Goal: Task Accomplishment & Management: Complete application form

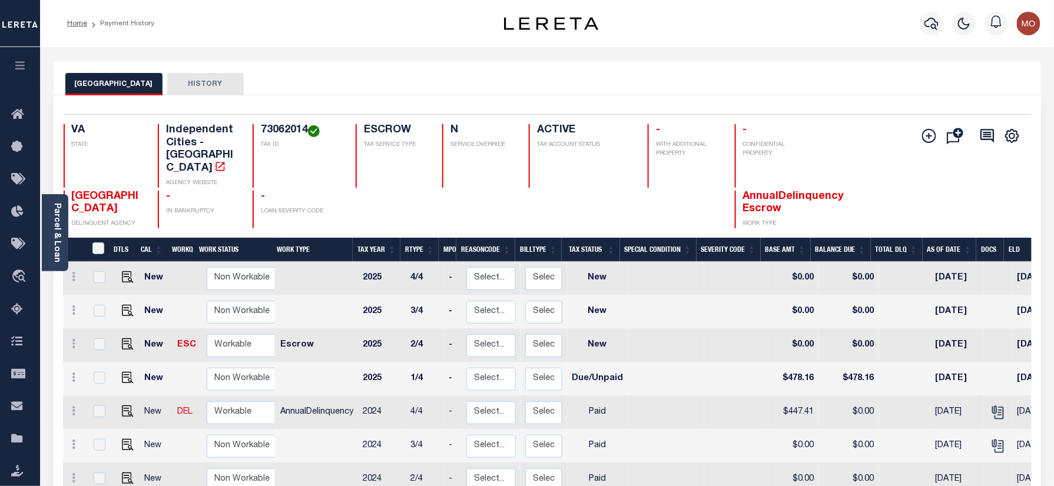
click at [382, 83] on div "NORFOLK CITY HISTORY" at bounding box center [547, 84] width 964 height 22
click at [925, 24] on icon "button" at bounding box center [932, 23] width 14 height 14
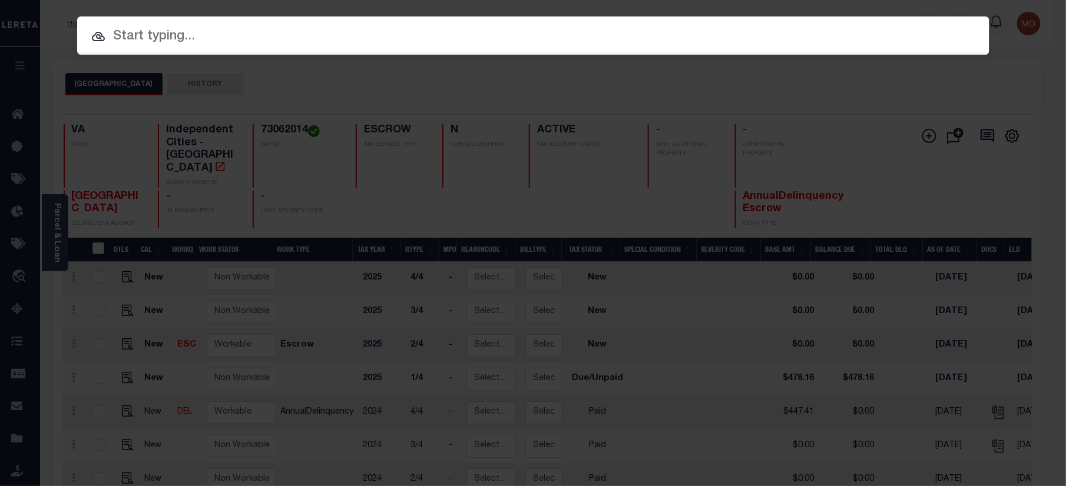
click at [151, 35] on input "text" at bounding box center [533, 37] width 912 height 21
paste input "15274011"
type input "15274011"
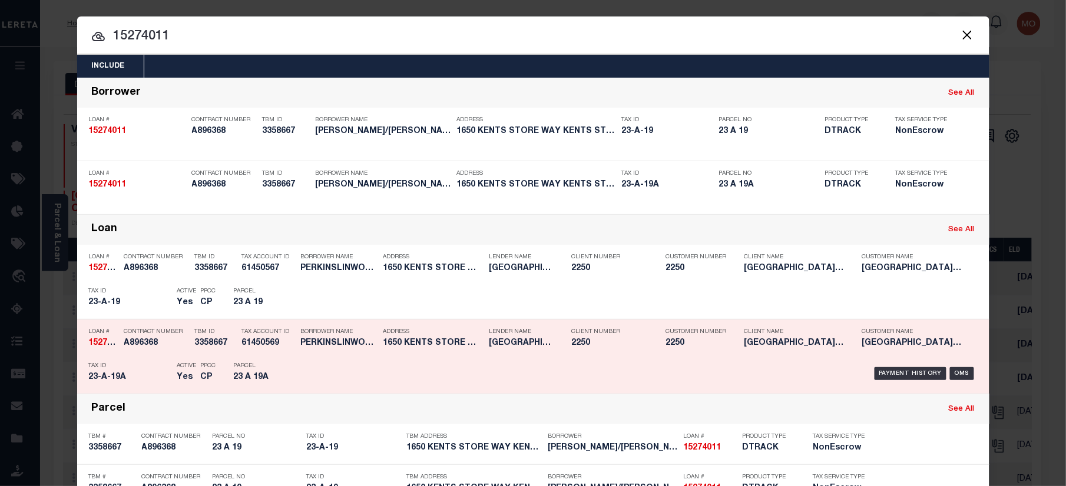
click at [124, 373] on h5 "23-A-19A" at bounding box center [130, 378] width 82 height 10
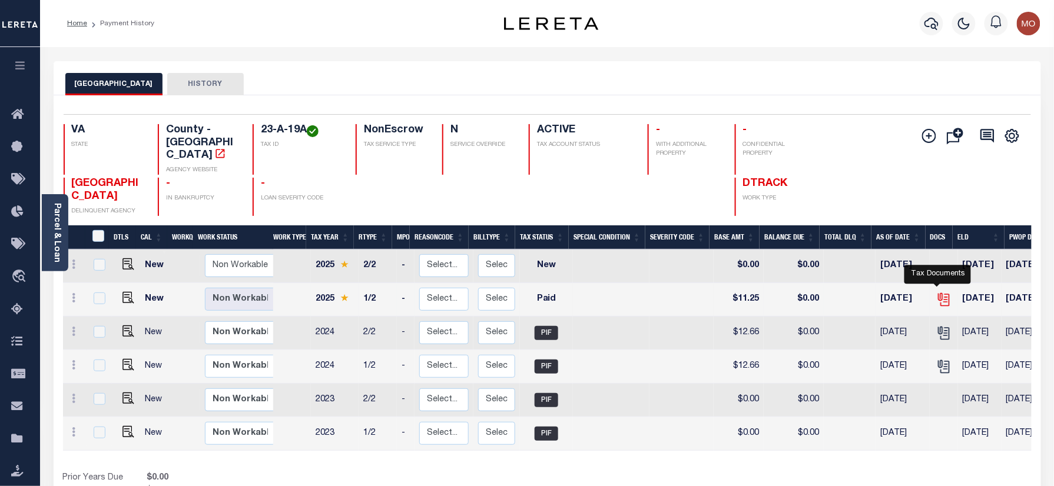
click at [936, 292] on icon "" at bounding box center [943, 299] width 15 height 15
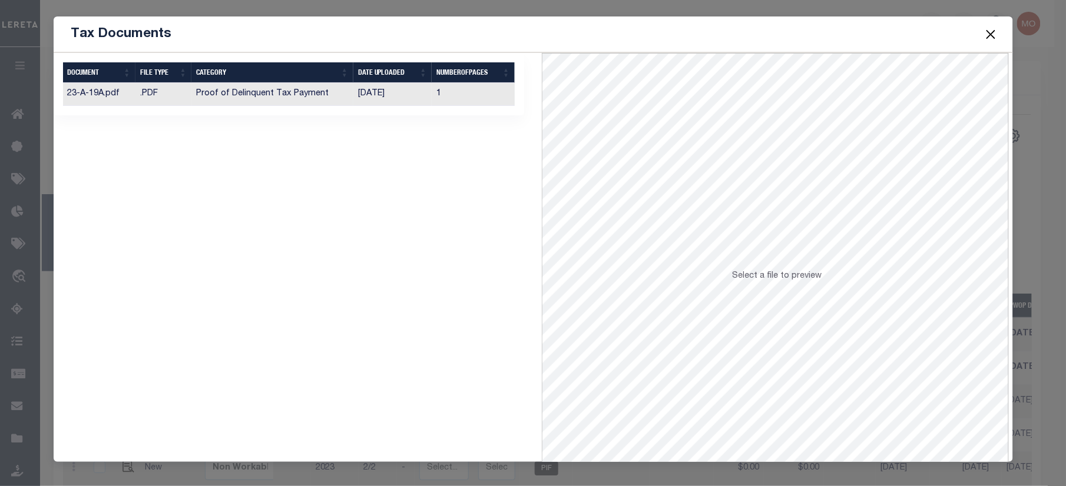
click at [274, 99] on td "Proof of Delinquent Tax Payment" at bounding box center [271, 94] width 161 height 23
click at [988, 34] on button "Close" at bounding box center [990, 34] width 15 height 15
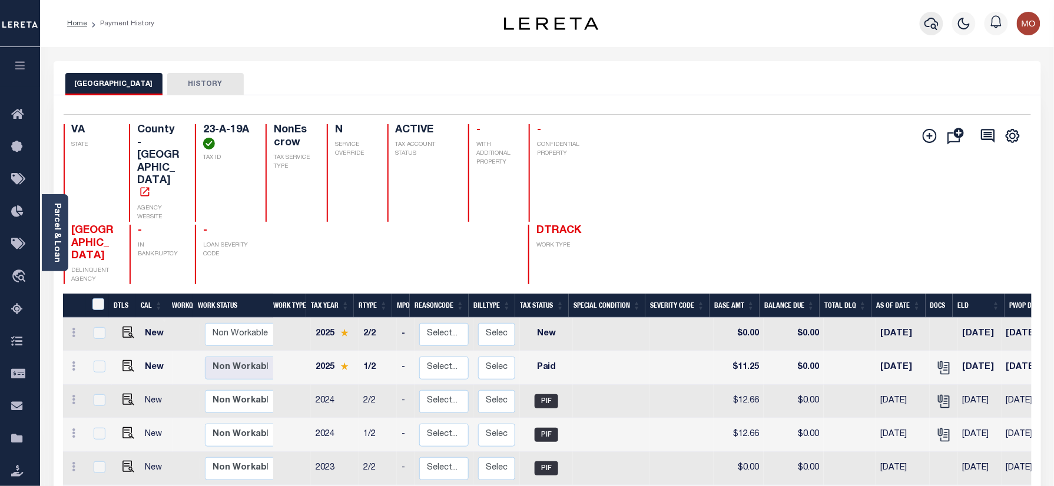
click at [933, 25] on icon "button" at bounding box center [932, 24] width 14 height 12
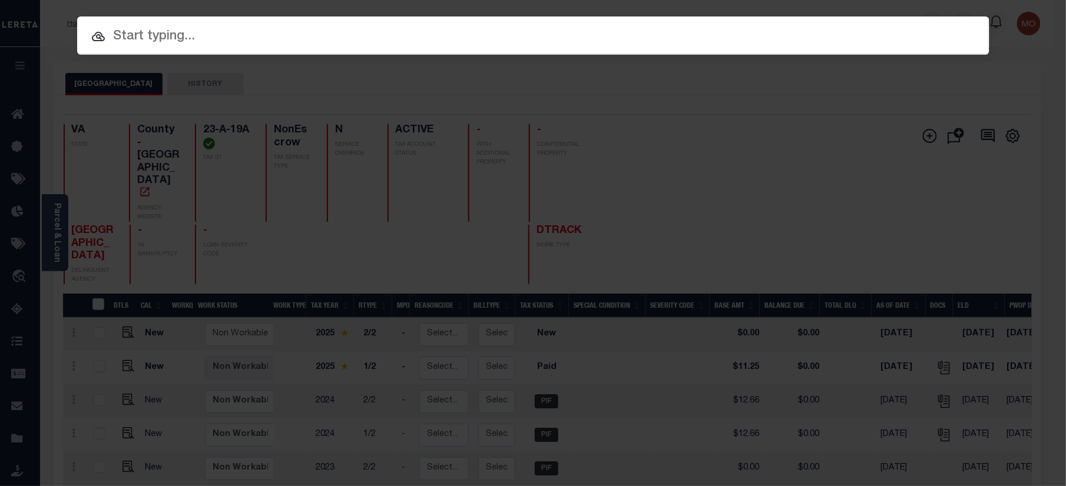
click at [204, 40] on input "text" at bounding box center [533, 37] width 912 height 21
paste input "7311691"
type input "7311691"
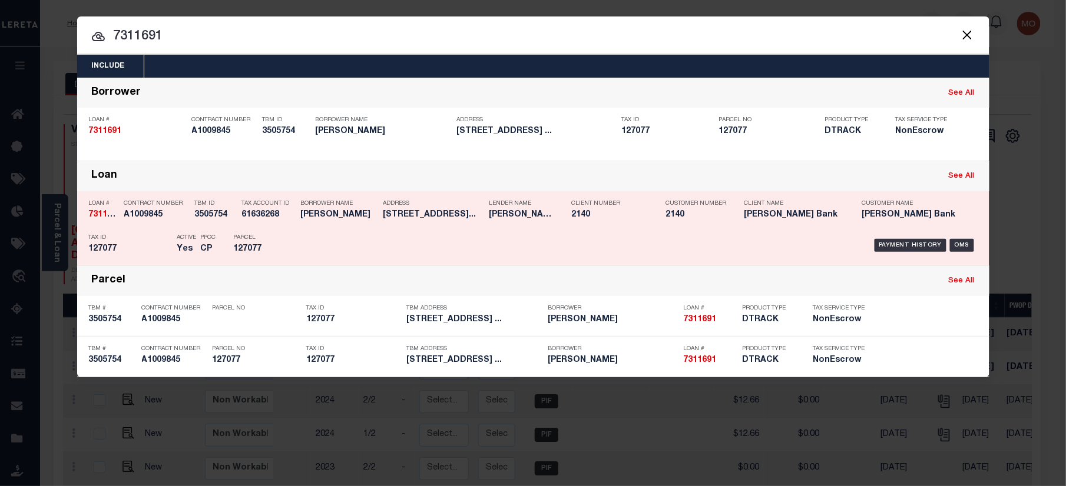
click at [161, 252] on h5 "127077" at bounding box center [130, 249] width 82 height 10
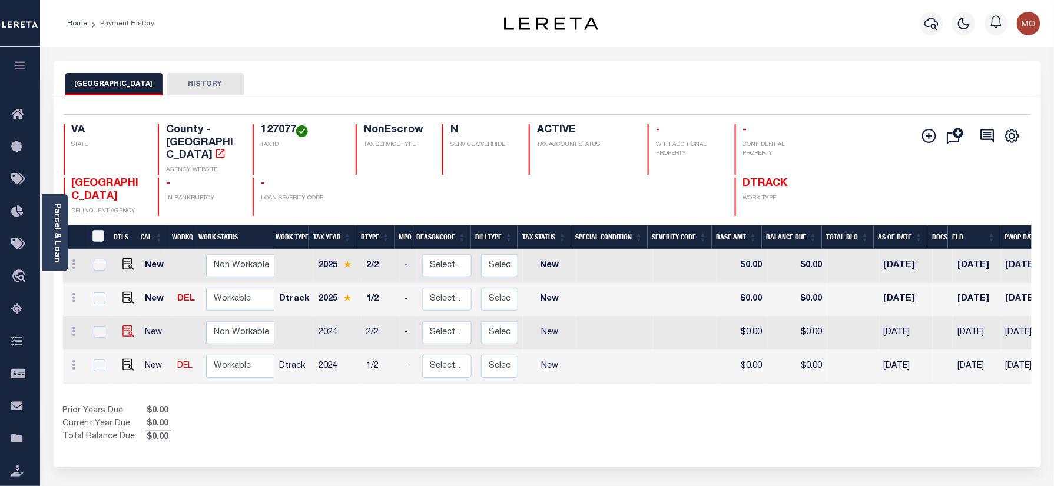
click at [125, 326] on img at bounding box center [128, 332] width 12 height 12
checkbox input "true"
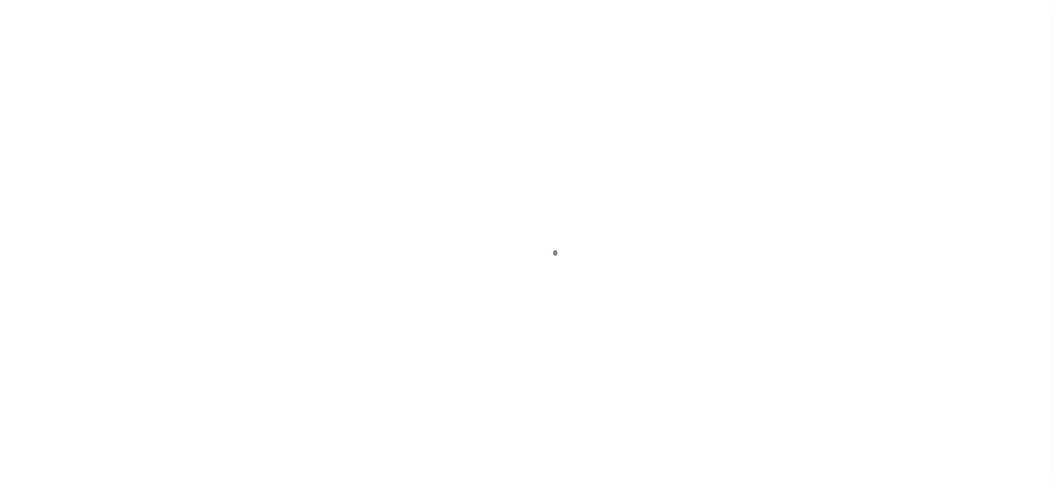
checkbox input "false"
type input "[DATE]"
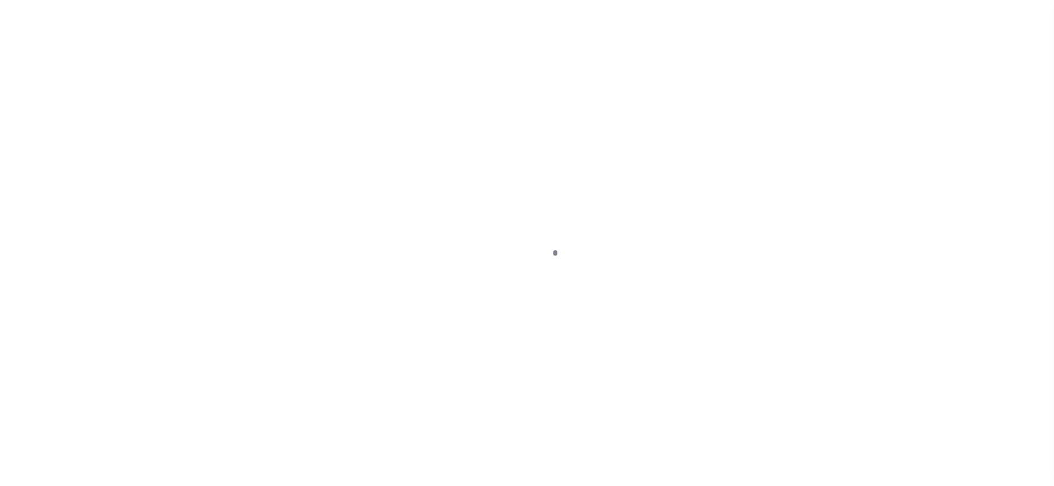
select select "NW2"
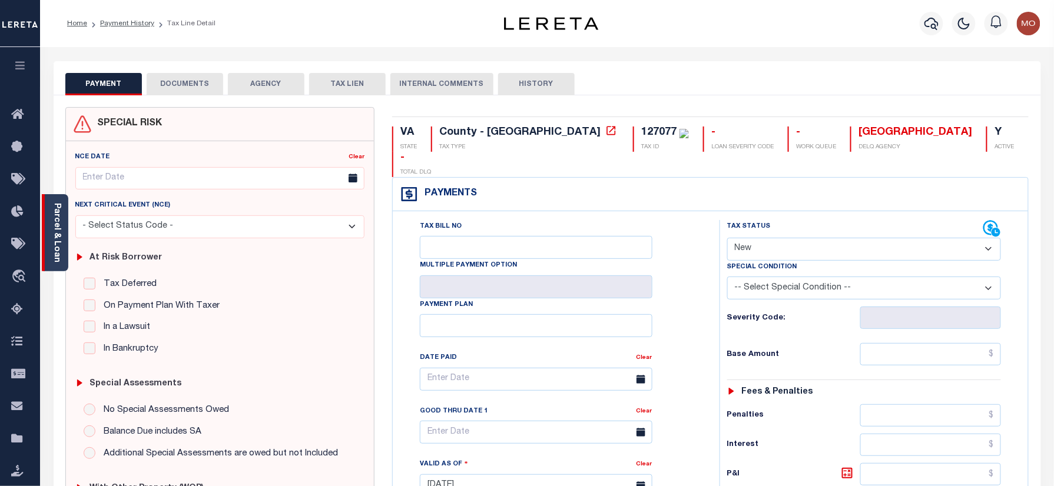
click at [49, 229] on div "Parcel & Loan" at bounding box center [55, 232] width 27 height 77
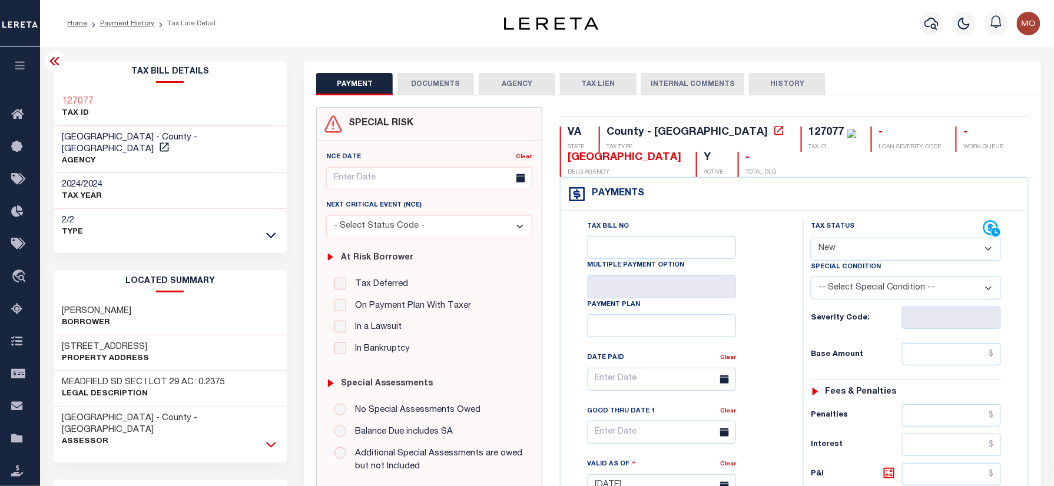
click at [272, 439] on icon at bounding box center [271, 445] width 10 height 12
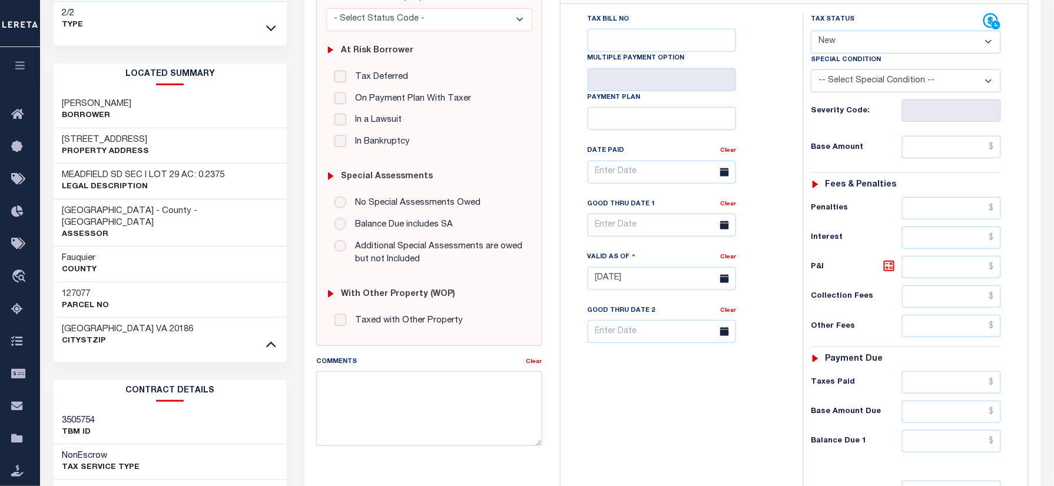
scroll to position [236, 0]
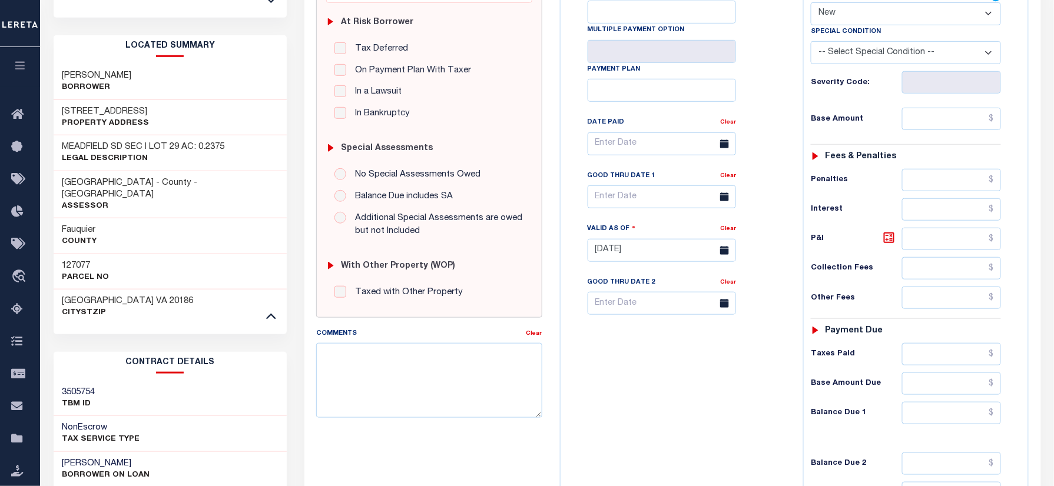
click at [77, 260] on h3 "127077" at bounding box center [85, 266] width 47 height 12
copy h3 "127077"
drag, startPoint x: 92, startPoint y: 93, endPoint x: 58, endPoint y: 97, distance: 35.0
click at [58, 100] on div "6409 WATERDALE CT Property Address" at bounding box center [171, 118] width 234 height 36
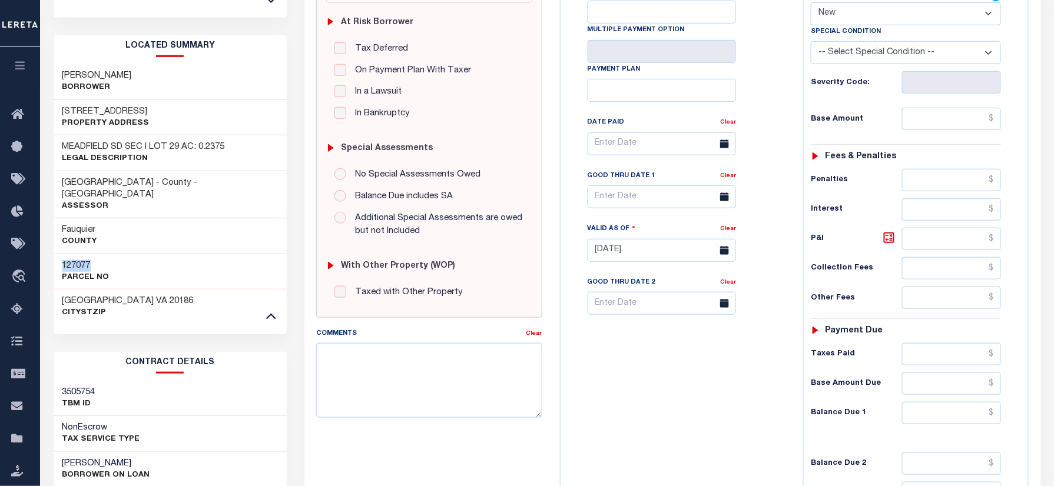
copy h3 "6409 WATERDALE CT"
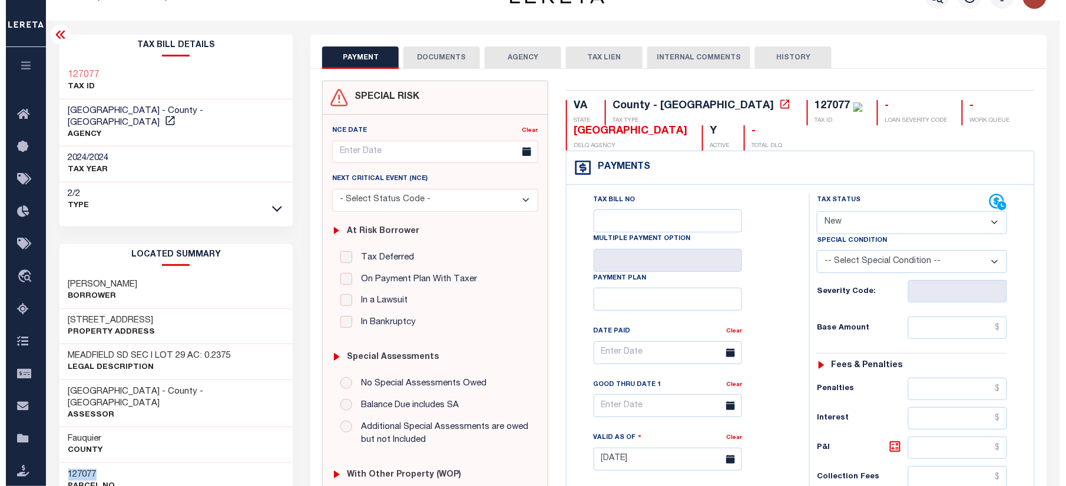
scroll to position [0, 0]
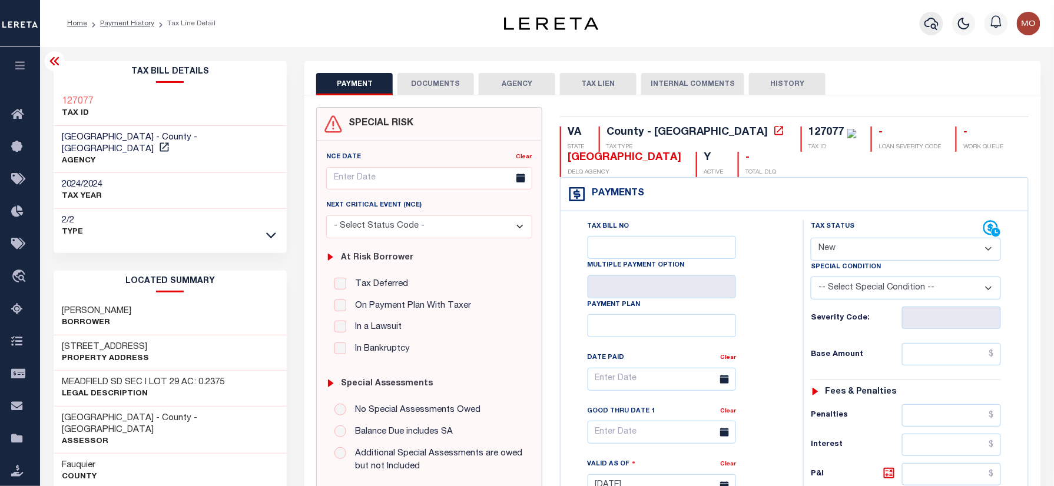
click at [922, 18] on button "button" at bounding box center [932, 24] width 24 height 24
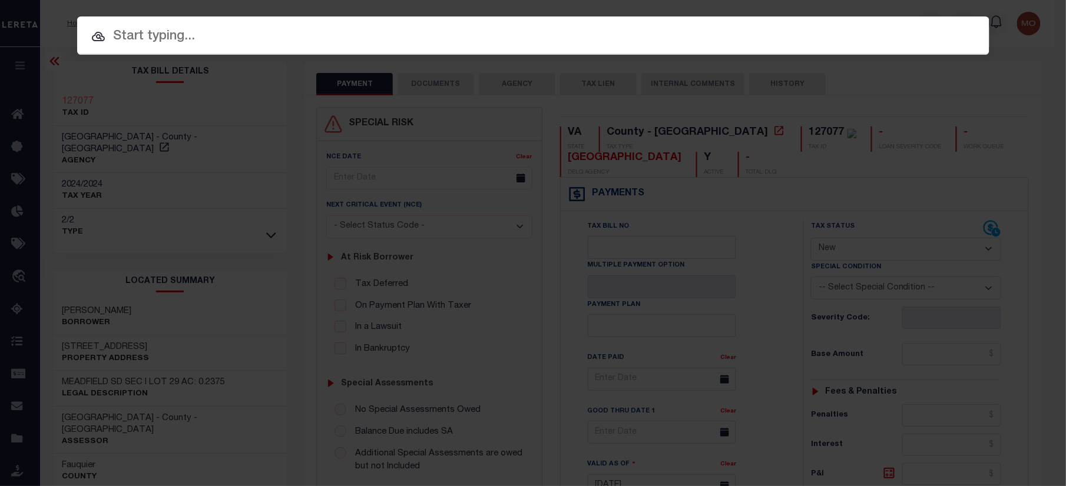
click at [208, 38] on input "text" at bounding box center [533, 37] width 912 height 21
paste input "23817106"
type input "23817106"
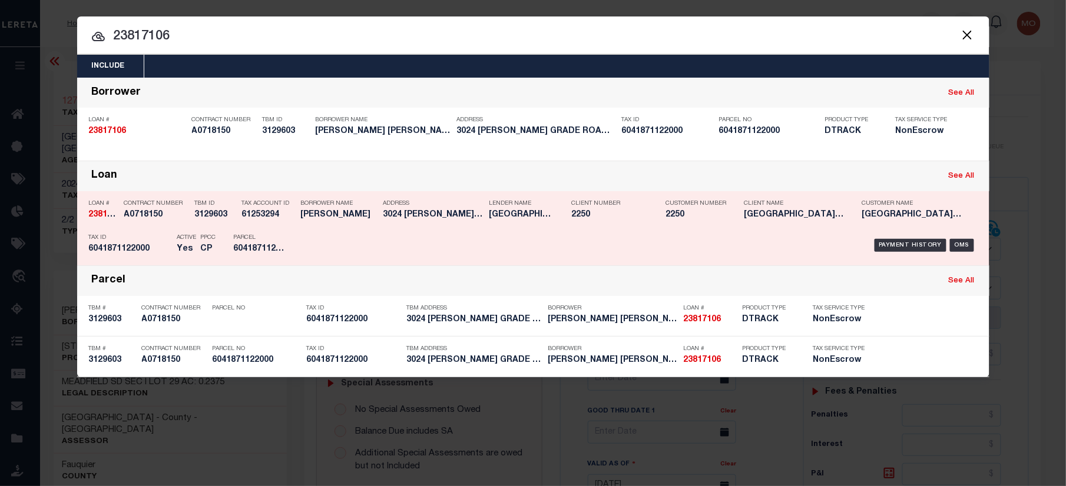
click at [184, 243] on div "Active Yes" at bounding box center [186, 246] width 19 height 34
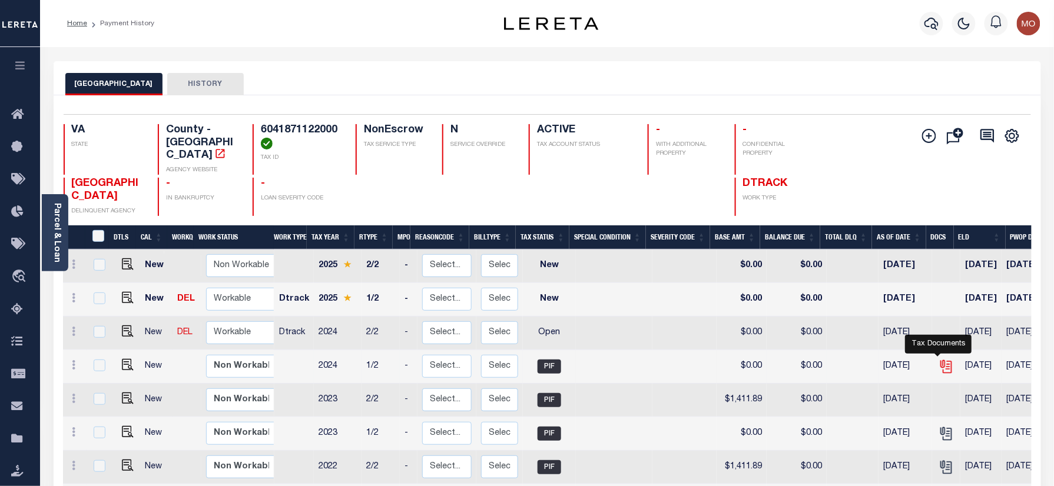
click at [939, 359] on icon "" at bounding box center [946, 366] width 15 height 15
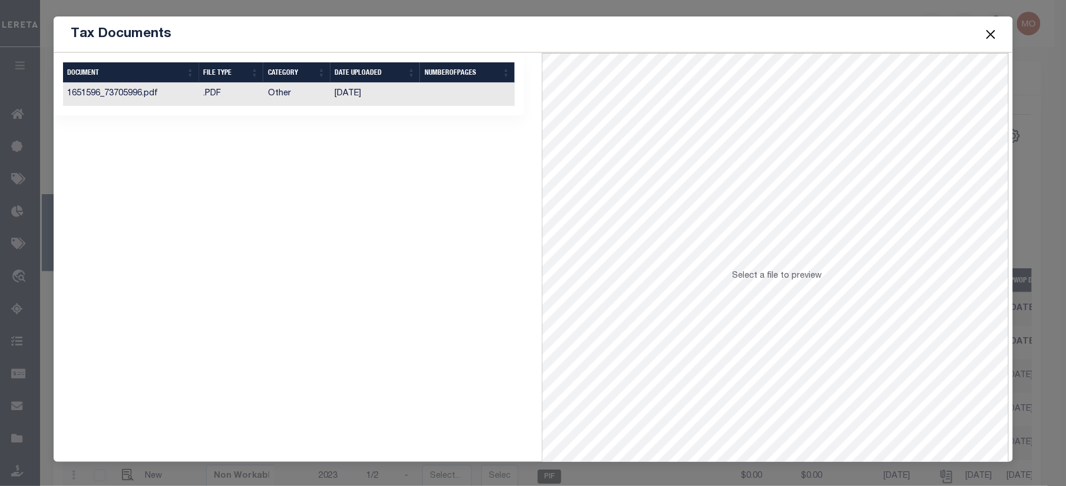
click at [307, 105] on td "Other" at bounding box center [296, 94] width 67 height 23
drag, startPoint x: 988, startPoint y: 34, endPoint x: 962, endPoint y: 38, distance: 26.9
click at [988, 34] on button "Close" at bounding box center [990, 34] width 15 height 15
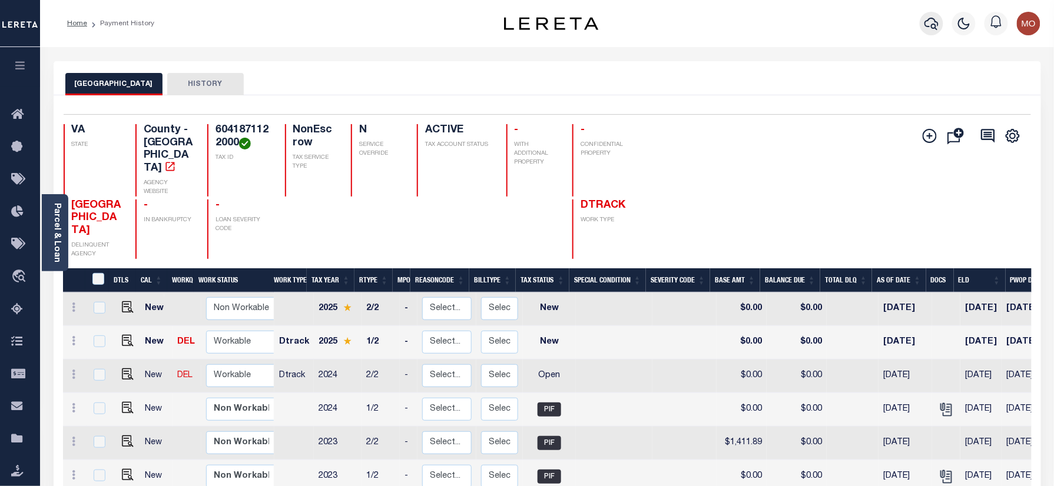
click at [932, 27] on icon "button" at bounding box center [932, 24] width 14 height 12
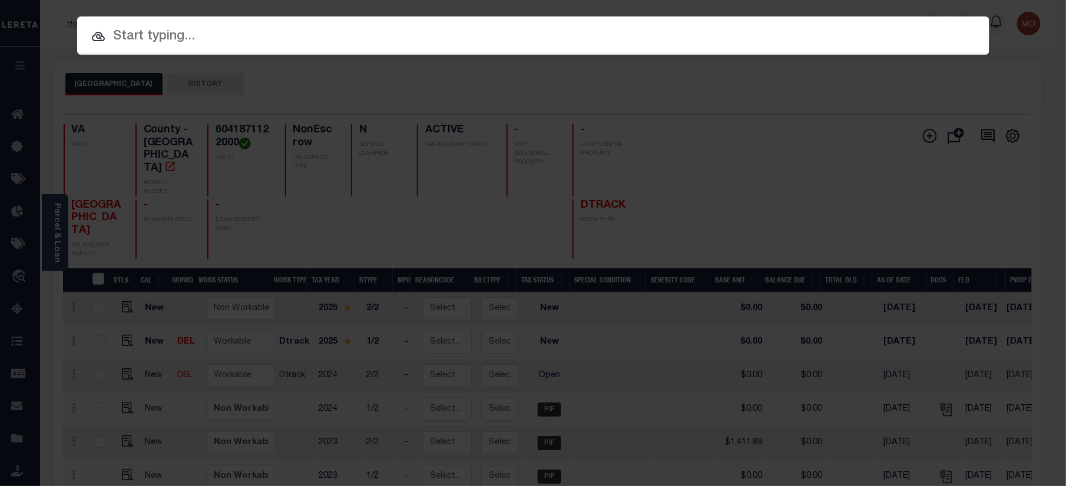
click at [185, 18] on div at bounding box center [533, 35] width 912 height 38
click at [183, 34] on input "text" at bounding box center [533, 37] width 912 height 21
paste input "2196072052"
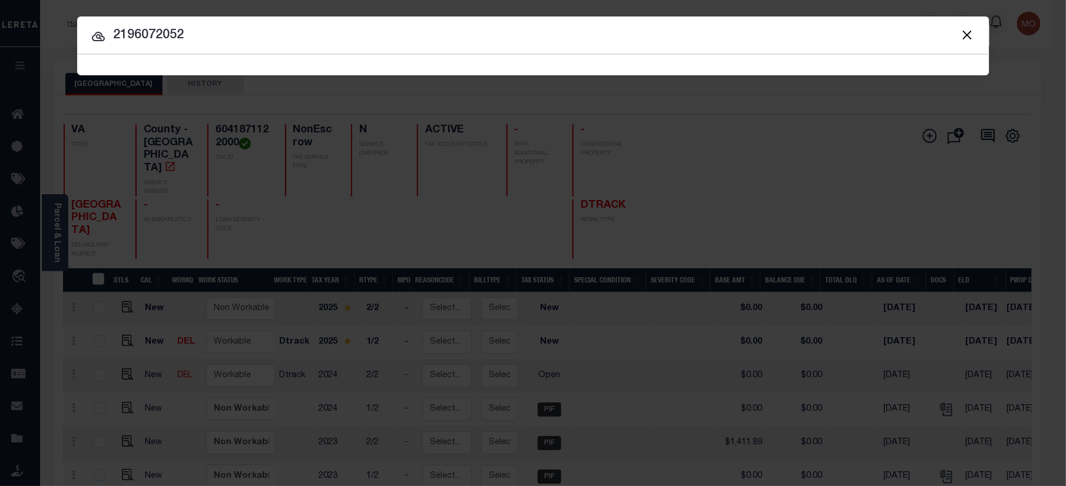
type input "2196072052"
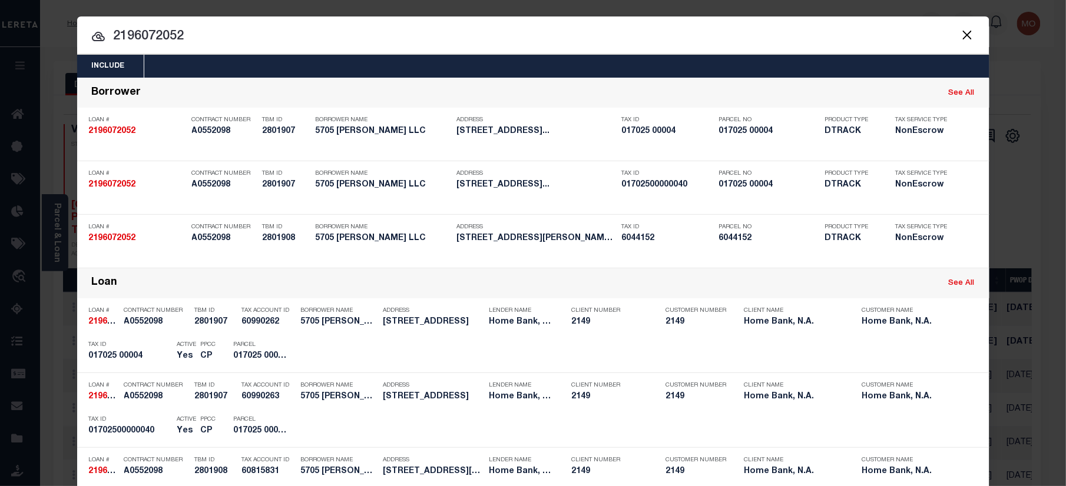
click at [216, 44] on input "2196072052" at bounding box center [533, 37] width 912 height 21
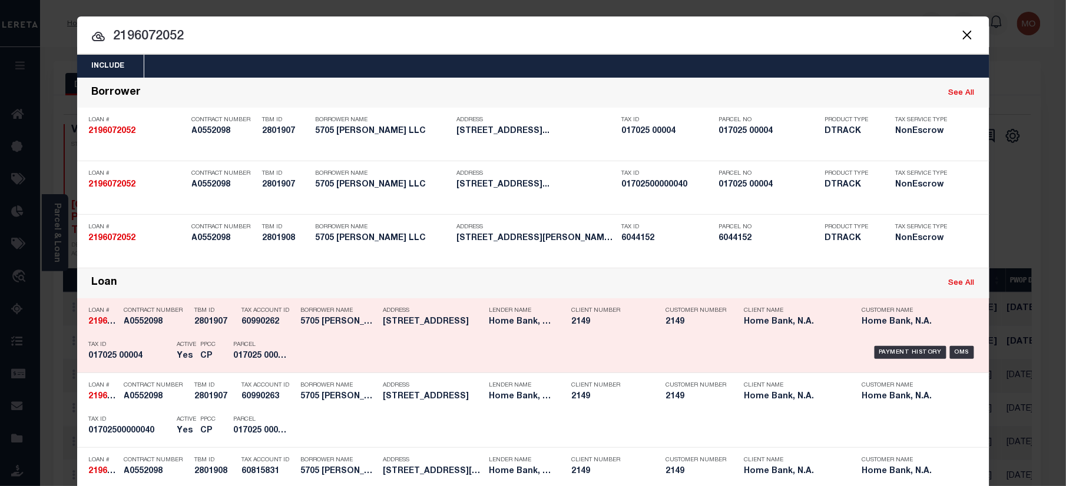
click at [254, 351] on div "Parcel 017025 00004" at bounding box center [260, 353] width 53 height 34
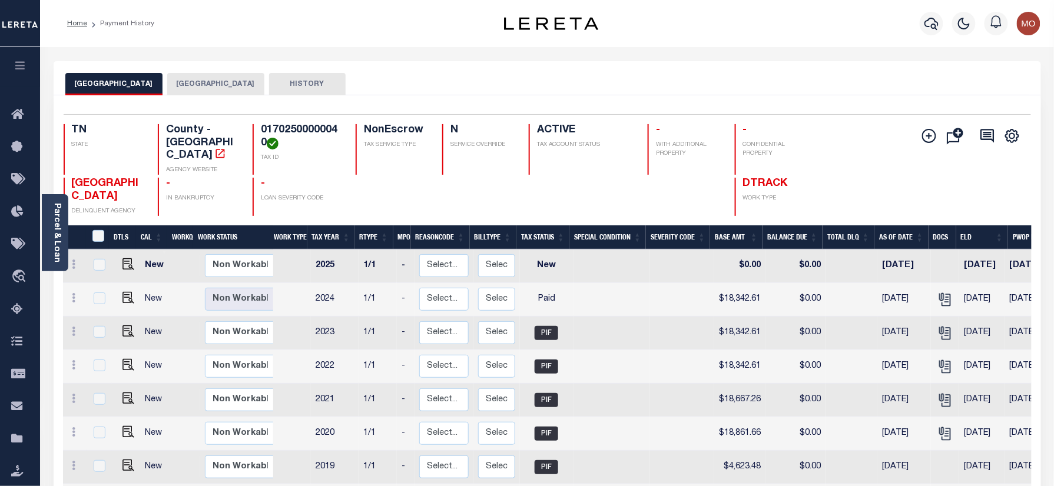
click at [171, 81] on button "[GEOGRAPHIC_DATA]" at bounding box center [215, 84] width 97 height 22
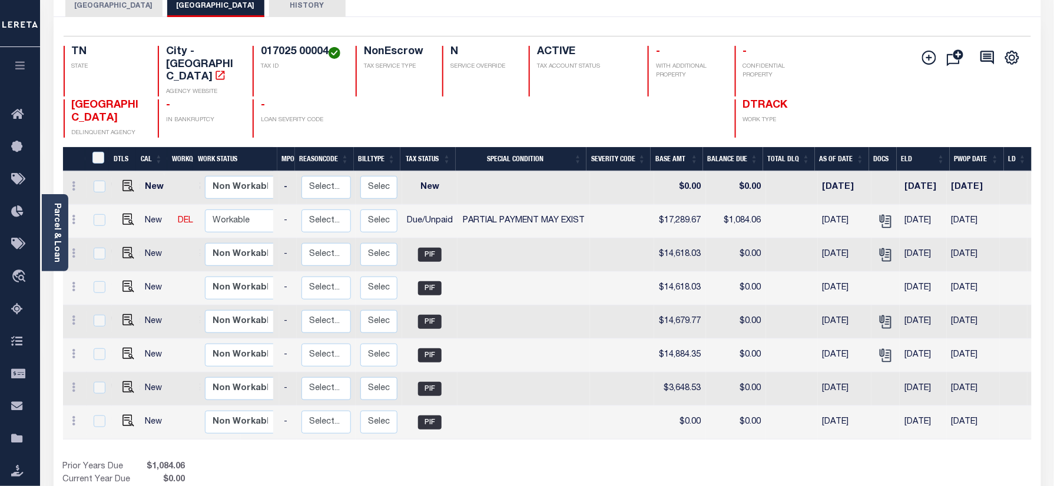
scroll to position [0, 123]
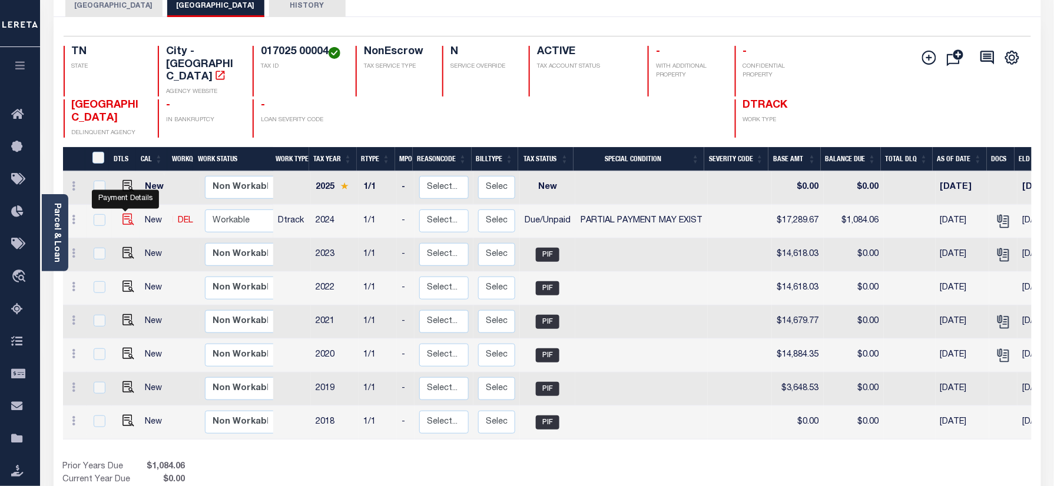
click at [123, 214] on img "" at bounding box center [128, 220] width 12 height 12
checkbox input "true"
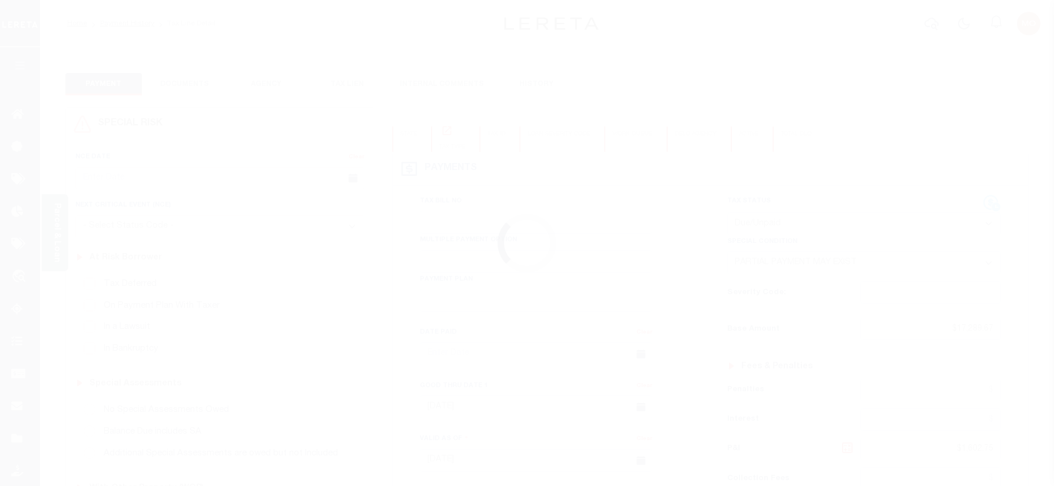
select select "DUE"
select select "15"
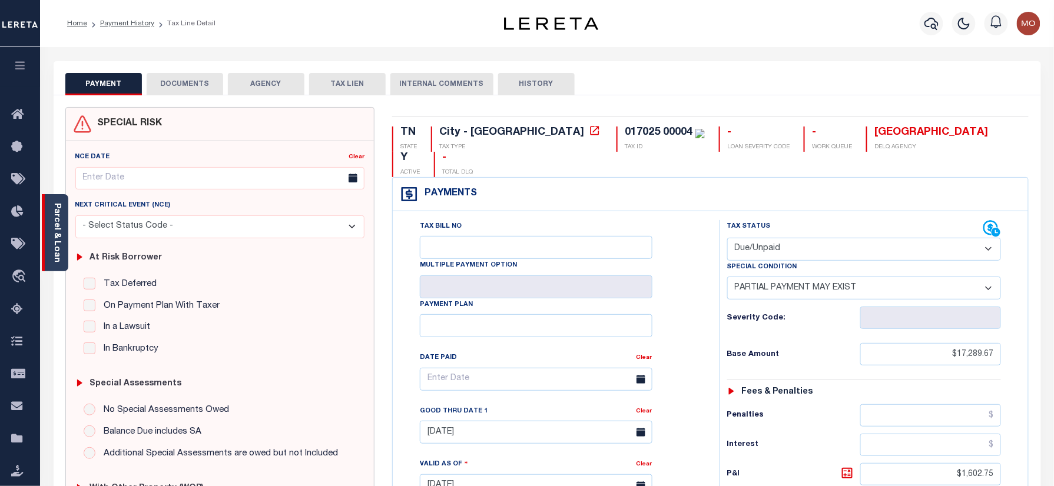
click at [62, 222] on div "Parcel & Loan" at bounding box center [55, 232] width 27 height 77
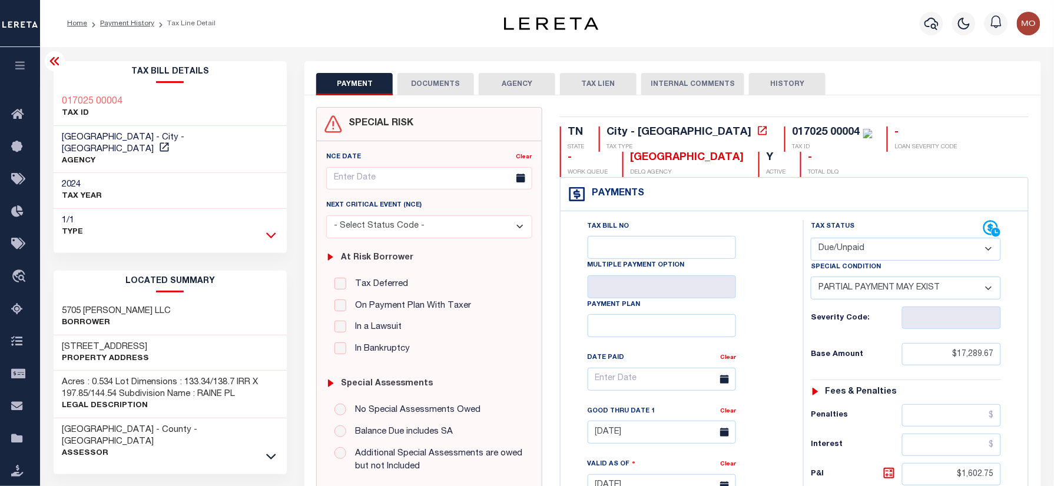
click at [273, 233] on icon at bounding box center [271, 236] width 10 height 6
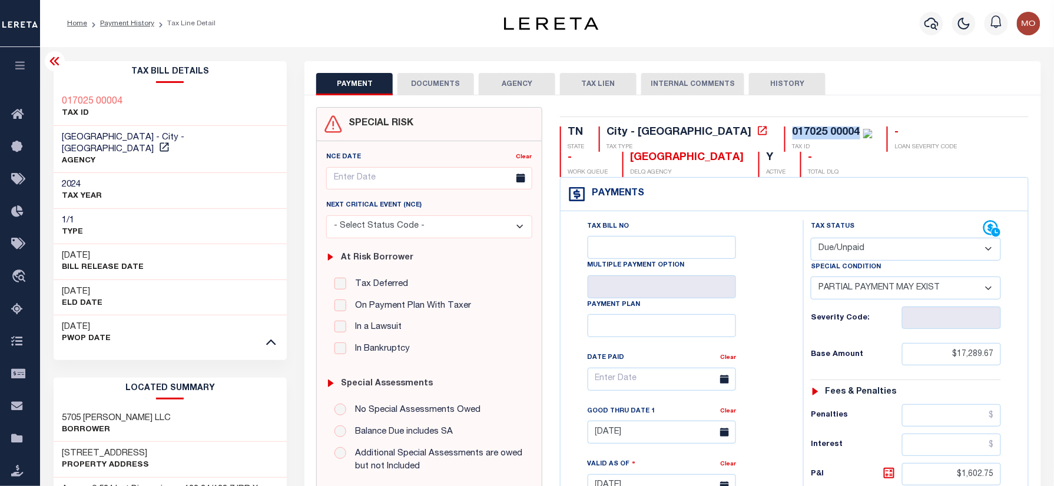
drag, startPoint x: 760, startPoint y: 133, endPoint x: 691, endPoint y: 128, distance: 68.4
click at [793, 128] on div "017025 00004" at bounding box center [833, 133] width 80 height 13
copy div "017025 00004"
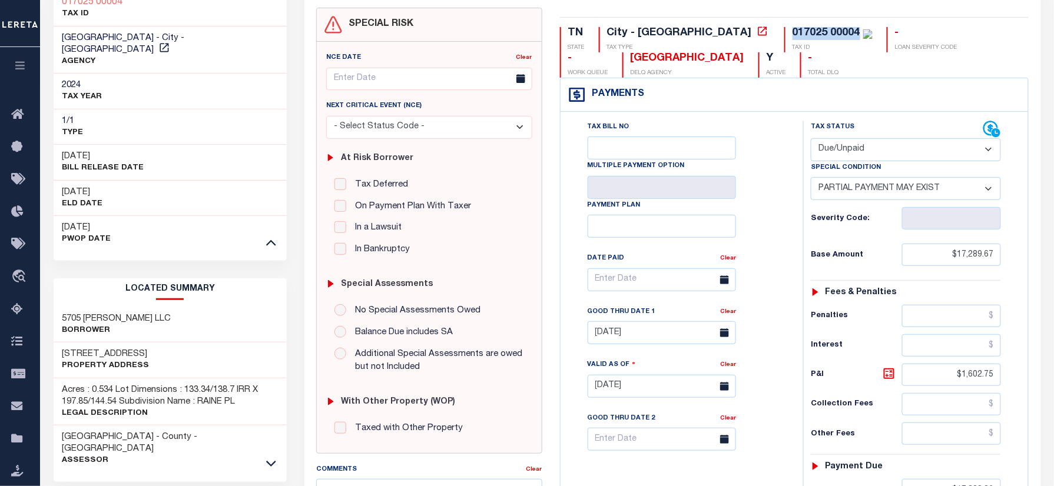
scroll to position [314, 0]
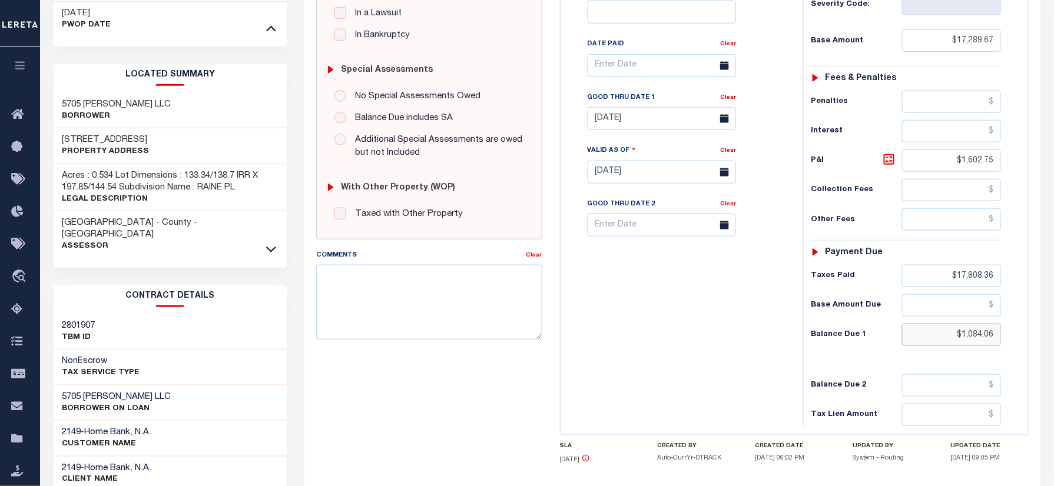
drag, startPoint x: 943, startPoint y: 337, endPoint x: 1065, endPoint y: 335, distance: 122.5
click at [1054, 335] on html "Home Payment History Tax Line Detail" at bounding box center [527, 155] width 1054 height 939
paste input "1,146.30"
type input "$1,146.30"
type input "[DATE]"
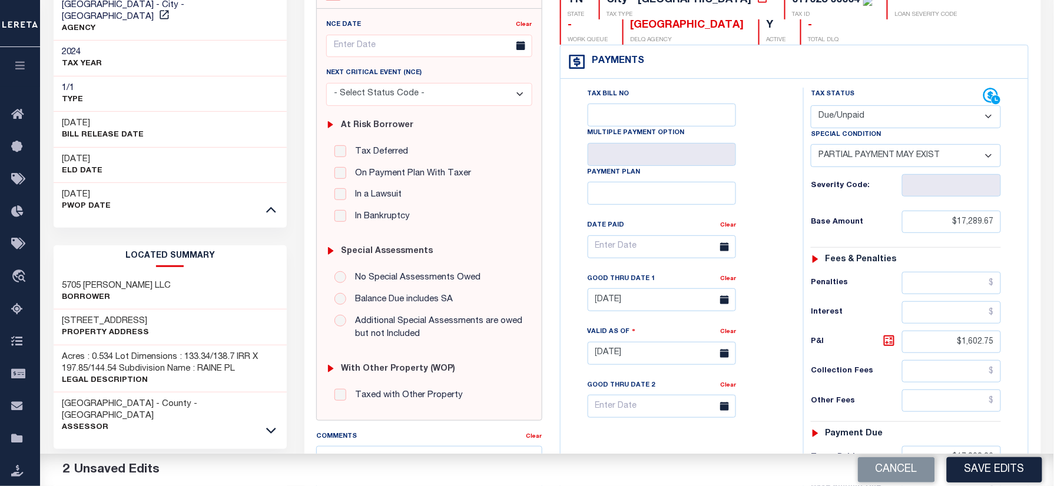
scroll to position [0, 0]
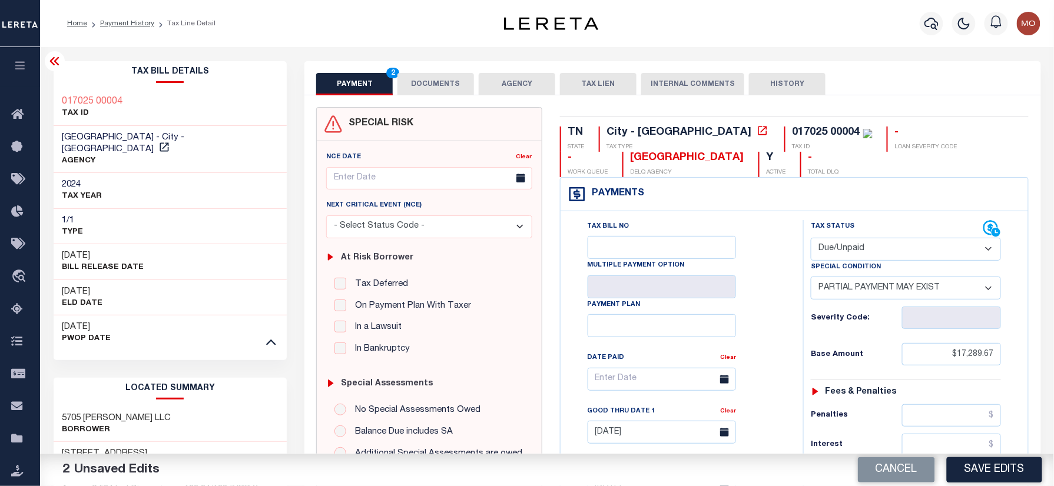
click at [452, 93] on button "DOCUMENTS" at bounding box center [436, 84] width 77 height 22
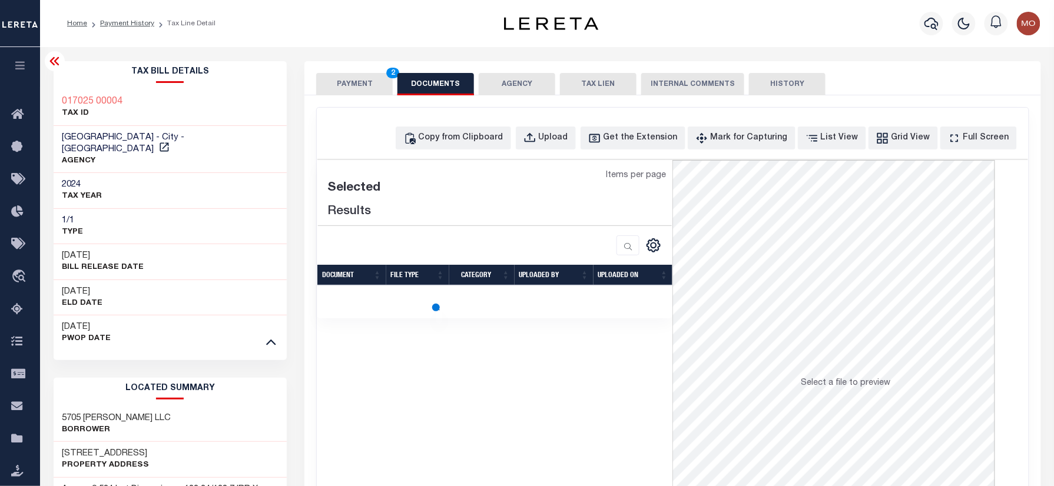
click at [363, 85] on button "PAYMENT 2" at bounding box center [354, 84] width 77 height 22
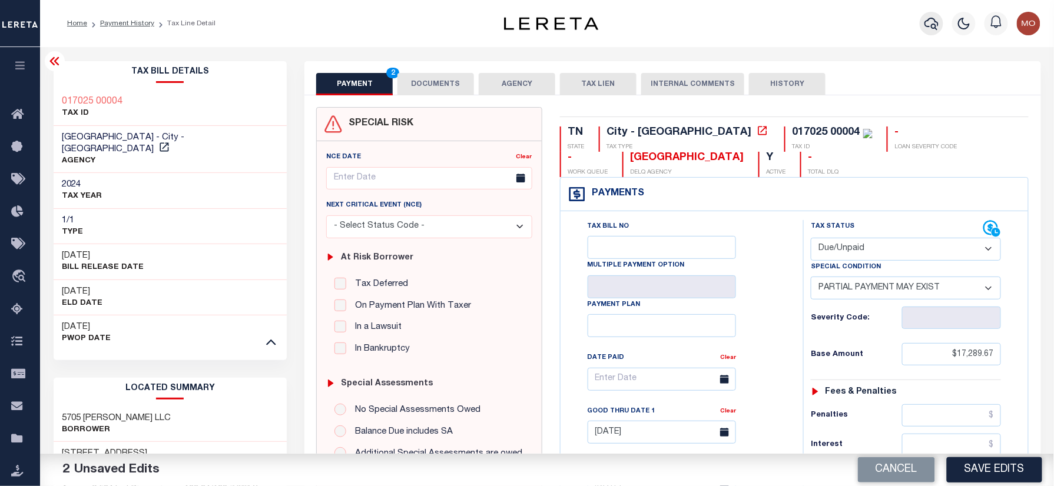
click at [923, 19] on button "button" at bounding box center [932, 24] width 24 height 24
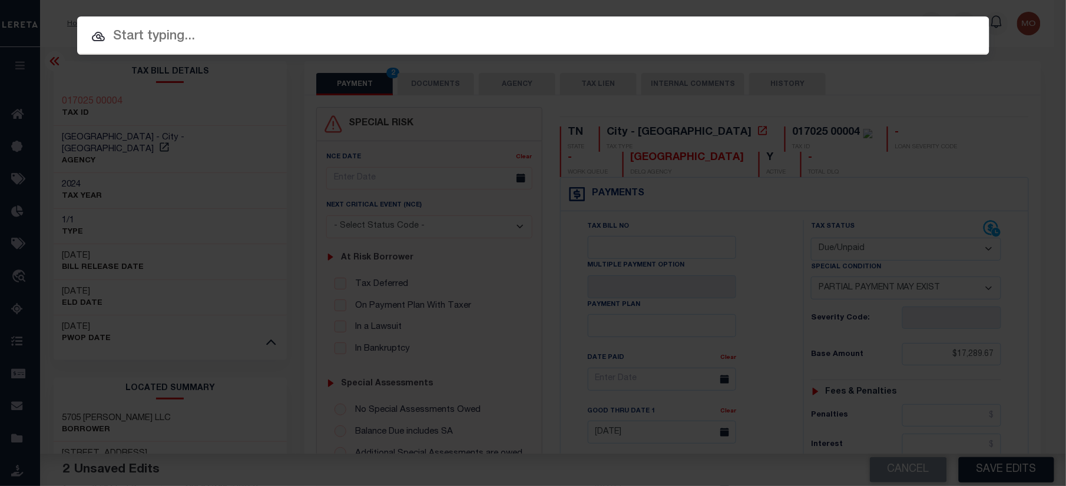
click at [190, 45] on input "text" at bounding box center [533, 37] width 912 height 21
paste input "444010842"
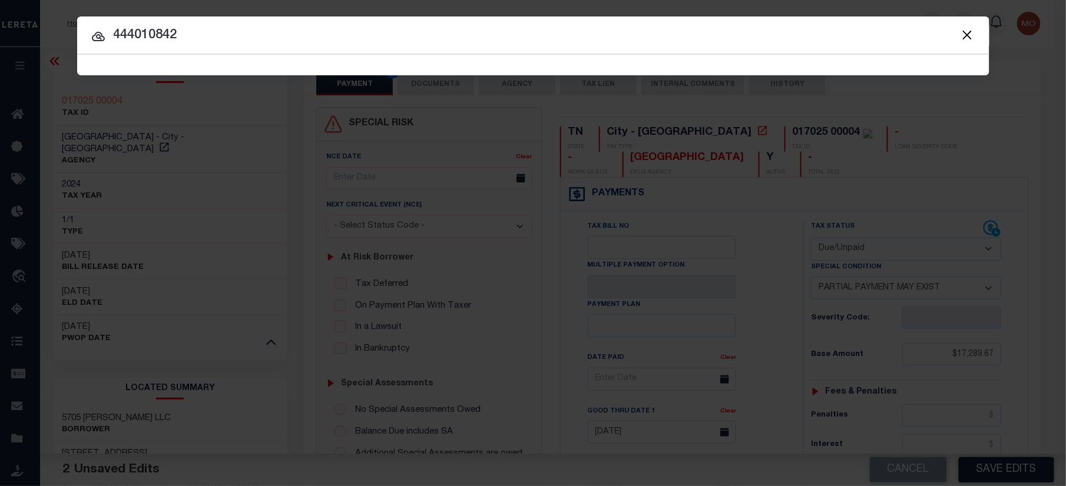
type input "444010842"
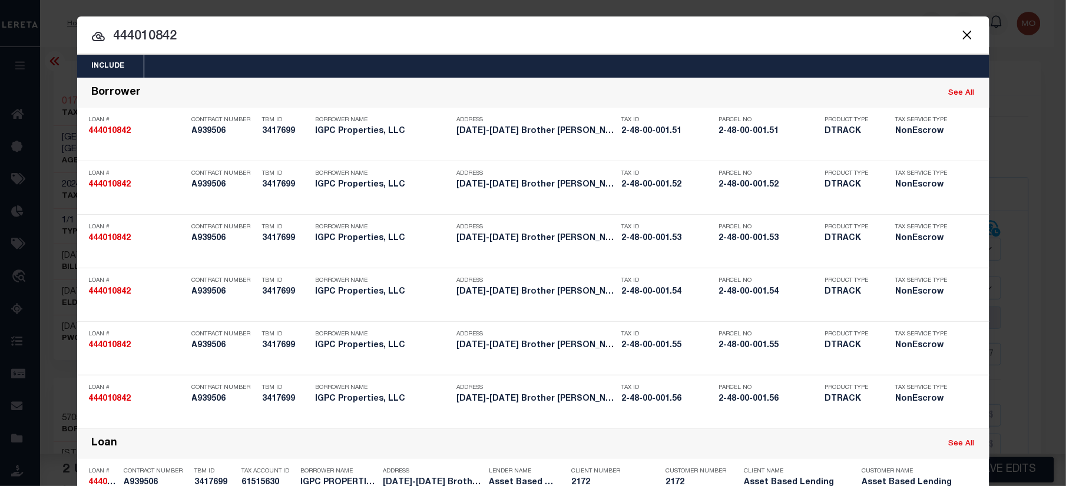
click at [181, 34] on input "444010842" at bounding box center [533, 37] width 912 height 21
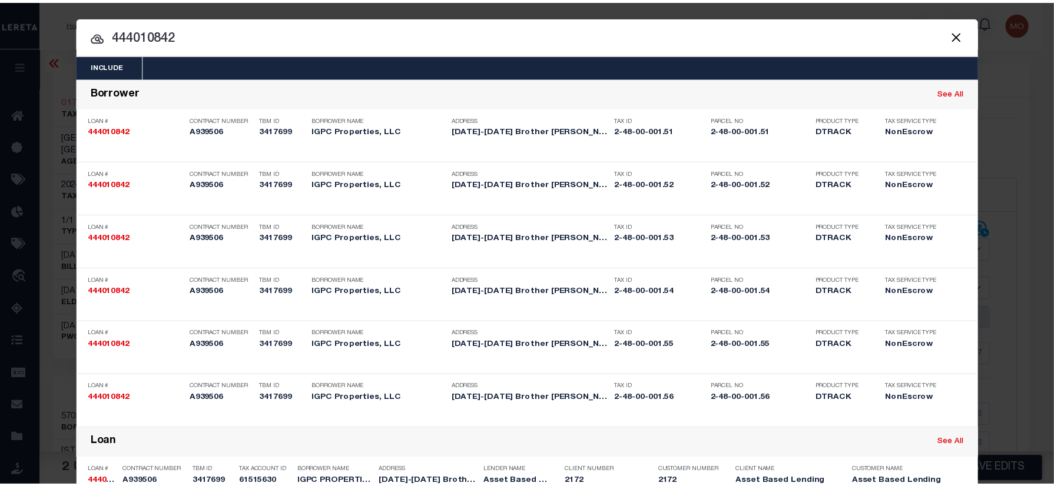
scroll to position [274, 0]
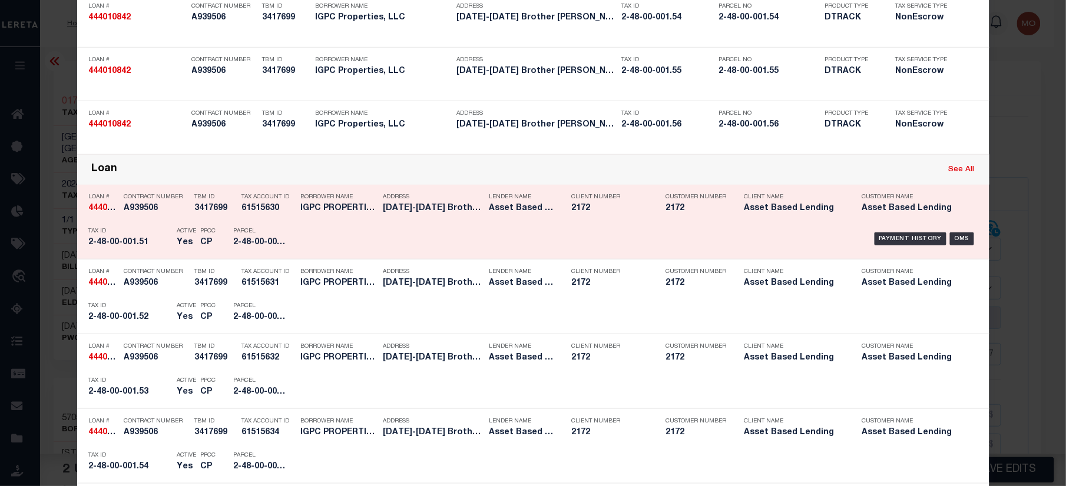
click at [234, 234] on p "Parcel" at bounding box center [260, 231] width 53 height 7
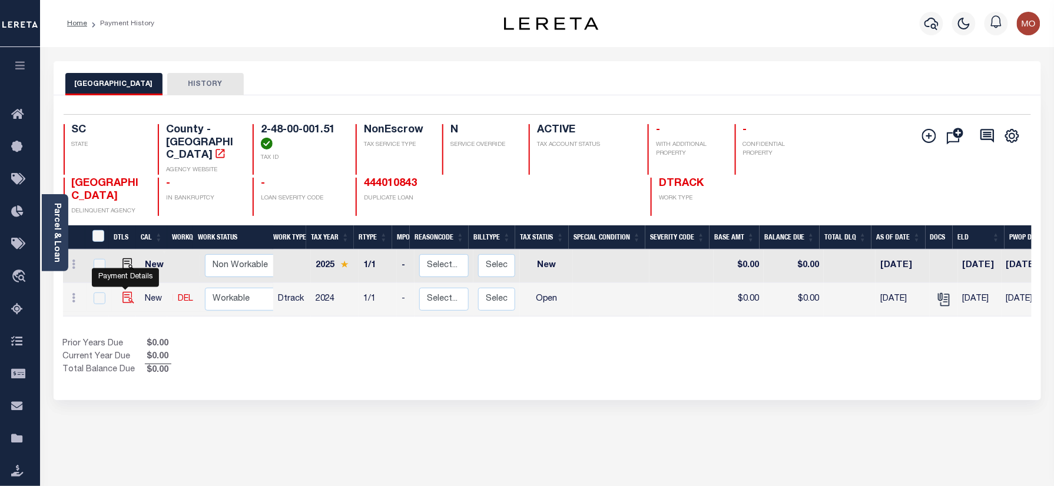
click at [122, 292] on img "" at bounding box center [128, 298] width 12 height 12
checkbox input "true"
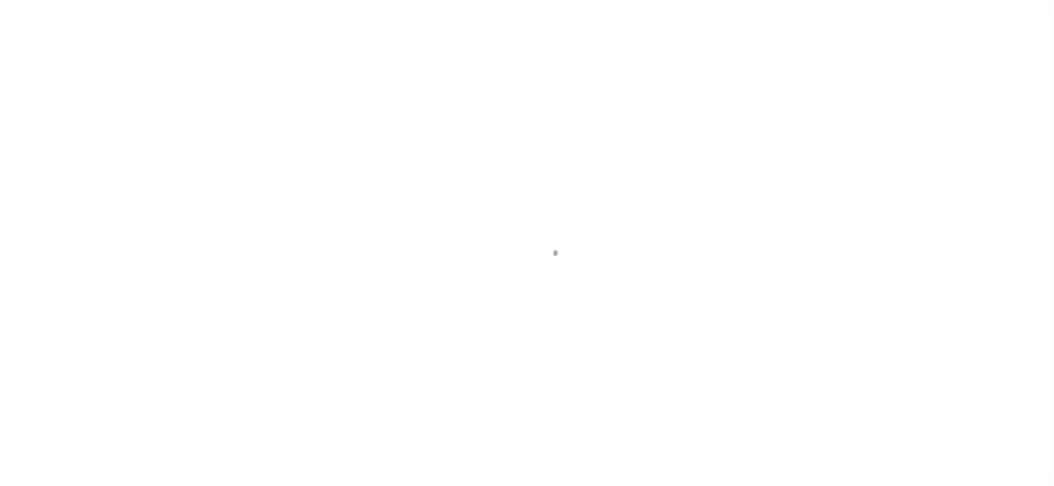
checkbox input "false"
type textarea "Taxes due Date boarded"
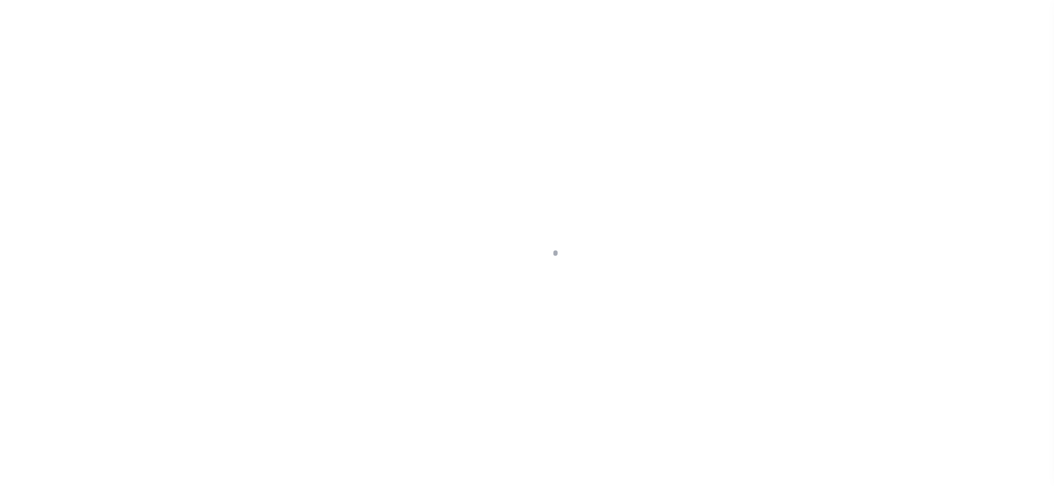
type input "08/06/2025"
select select "OP2"
type input "$0"
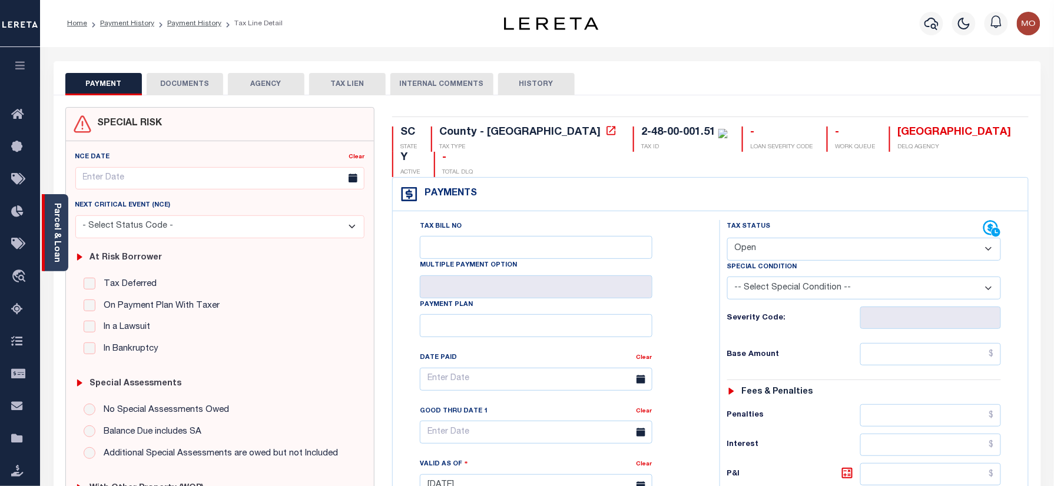
click at [54, 233] on link "Parcel & Loan" at bounding box center [56, 232] width 8 height 59
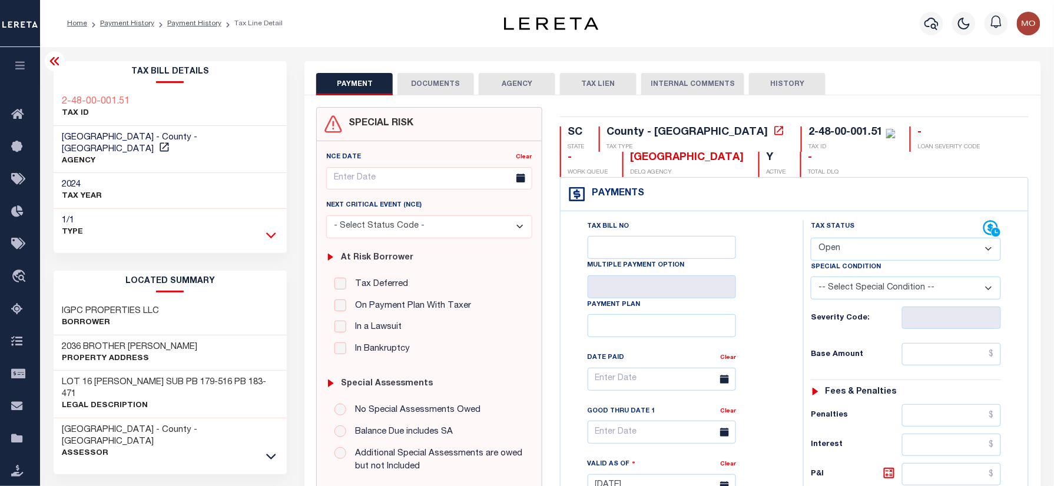
click at [272, 233] on icon at bounding box center [271, 236] width 10 height 6
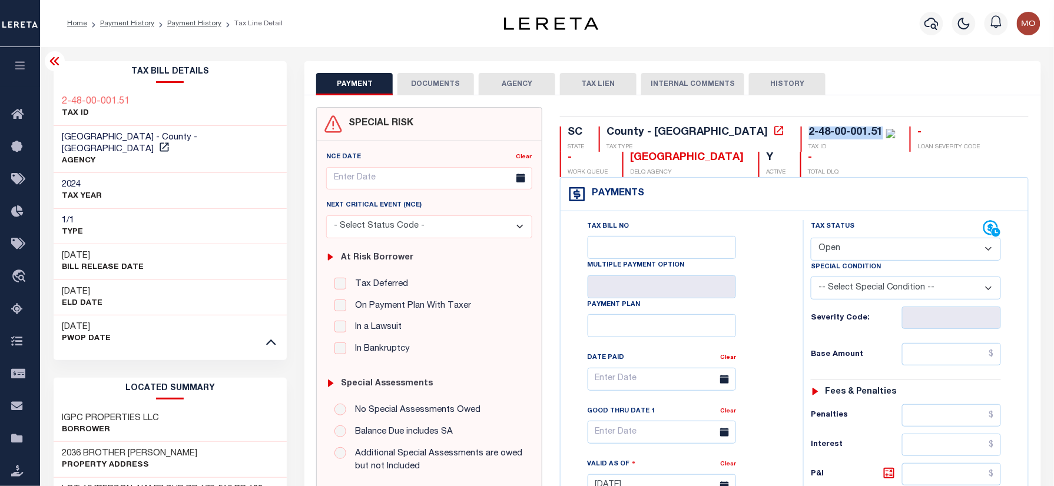
drag, startPoint x: 781, startPoint y: 133, endPoint x: 704, endPoint y: 133, distance: 76.6
click at [801, 133] on div "2-48-00-001.51 TAX ID" at bounding box center [848, 139] width 95 height 25
copy div "2-48-00-001.51"
click at [933, 29] on icon "button" at bounding box center [932, 23] width 14 height 14
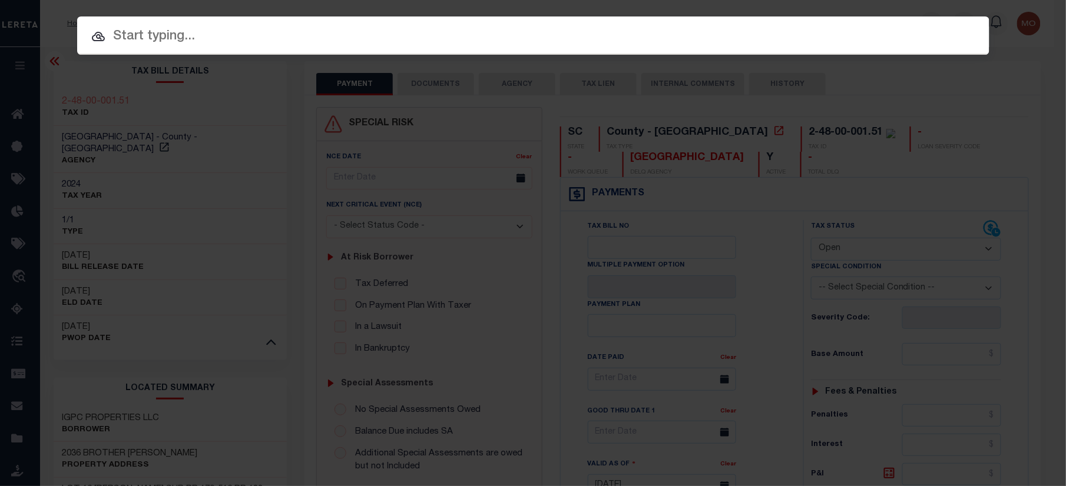
click at [244, 44] on input "text" at bounding box center [533, 37] width 912 height 21
paste input "2183235"
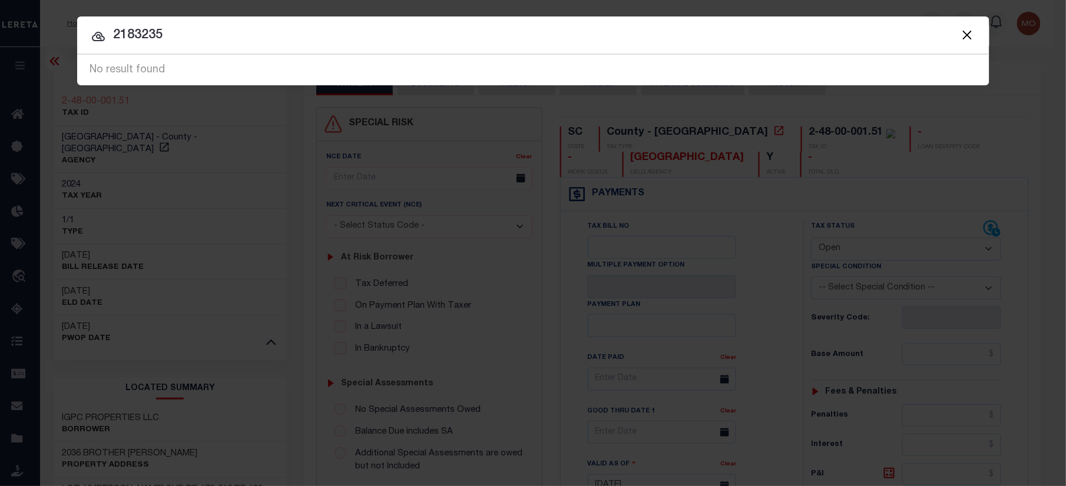
click at [187, 38] on input "2183235" at bounding box center [533, 35] width 912 height 21
drag, startPoint x: 170, startPoint y: 36, endPoint x: 48, endPoint y: 36, distance: 121.9
click at [48, 36] on div "Include Loans TBM Customers Borrowers Payments (Lender Non-Disb) Payments (Lend…" at bounding box center [533, 243] width 1066 height 486
paste input "157208"
click at [190, 29] on input "157208" at bounding box center [533, 35] width 912 height 21
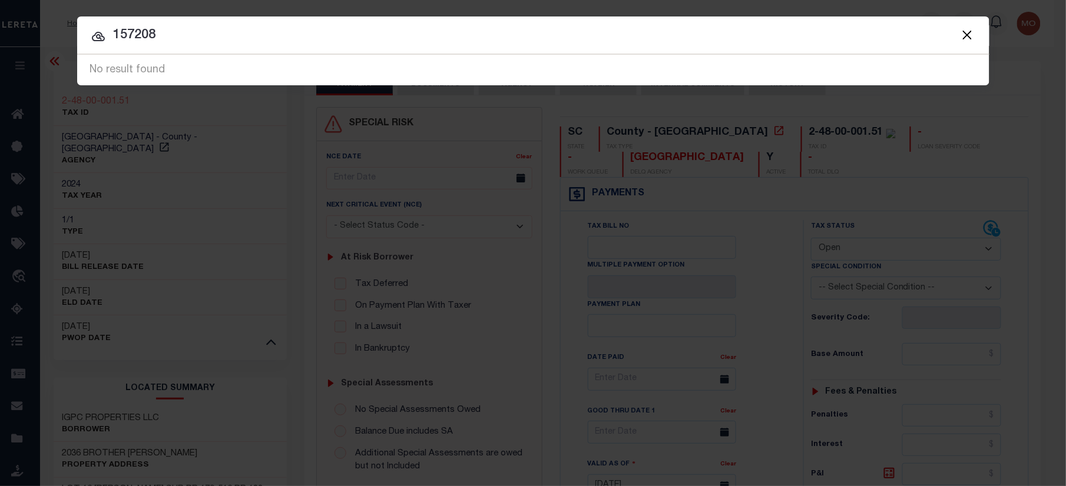
click at [111, 36] on input "157208" at bounding box center [533, 35] width 912 height 21
type input "0157208"
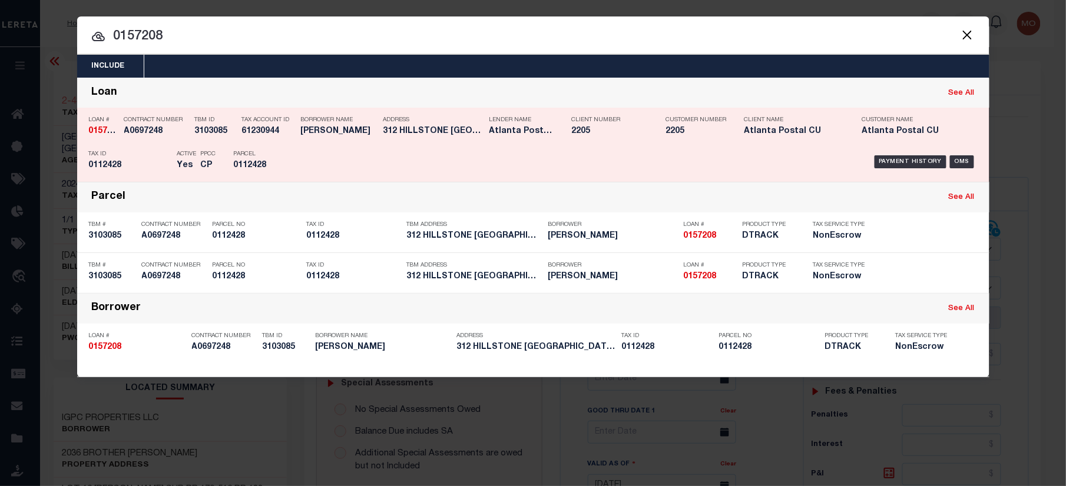
click at [153, 153] on p "Tax ID" at bounding box center [130, 154] width 82 height 7
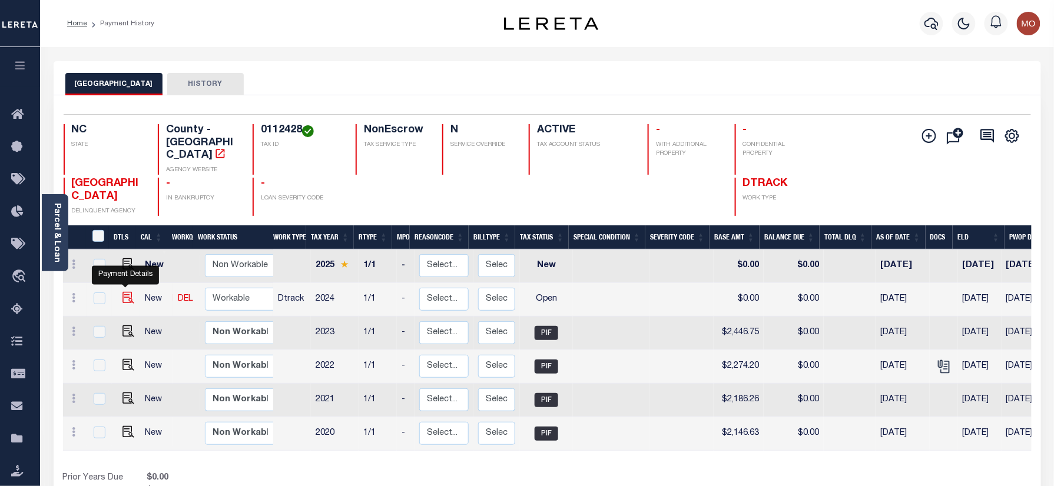
click at [126, 292] on img "" at bounding box center [128, 298] width 12 height 12
checkbox input "true"
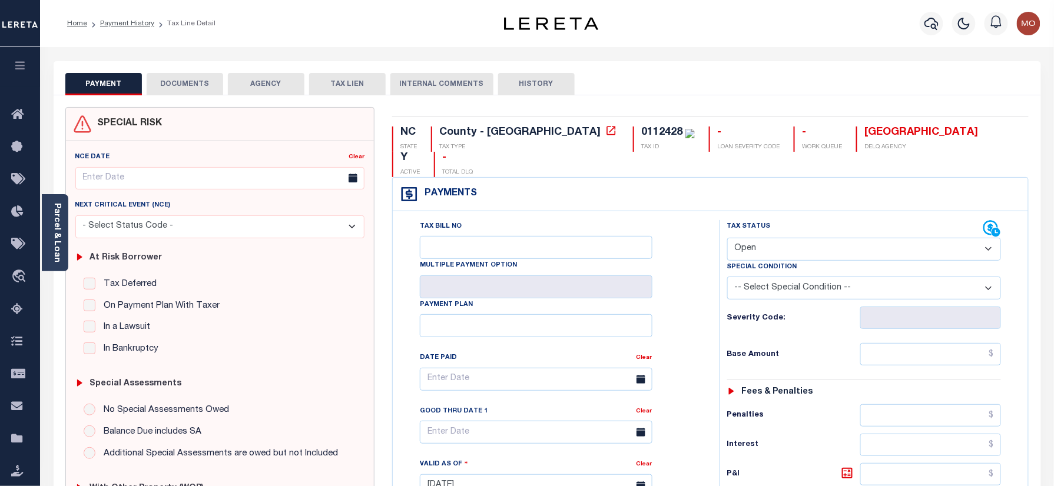
click at [182, 78] on button "DOCUMENTS" at bounding box center [185, 84] width 77 height 22
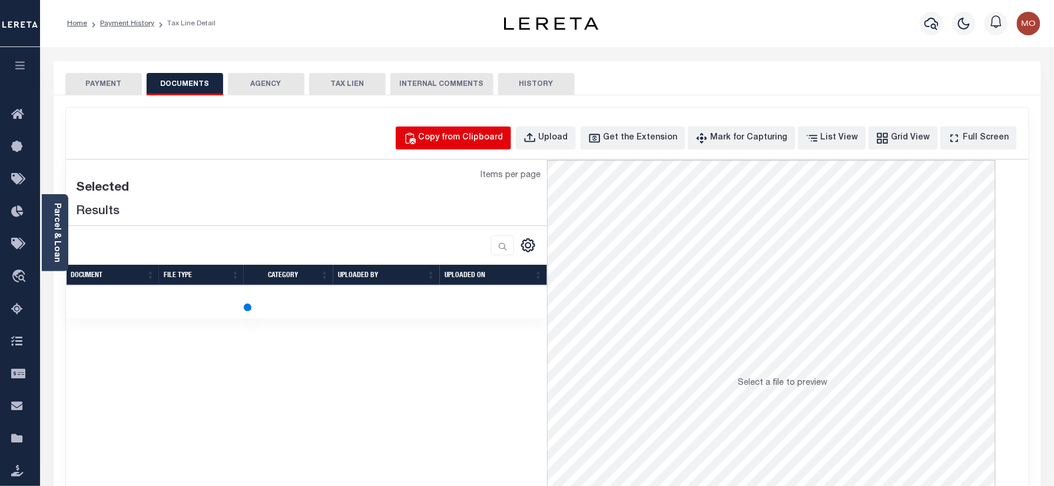
click at [494, 135] on div "Copy from Clipboard" at bounding box center [461, 138] width 85 height 13
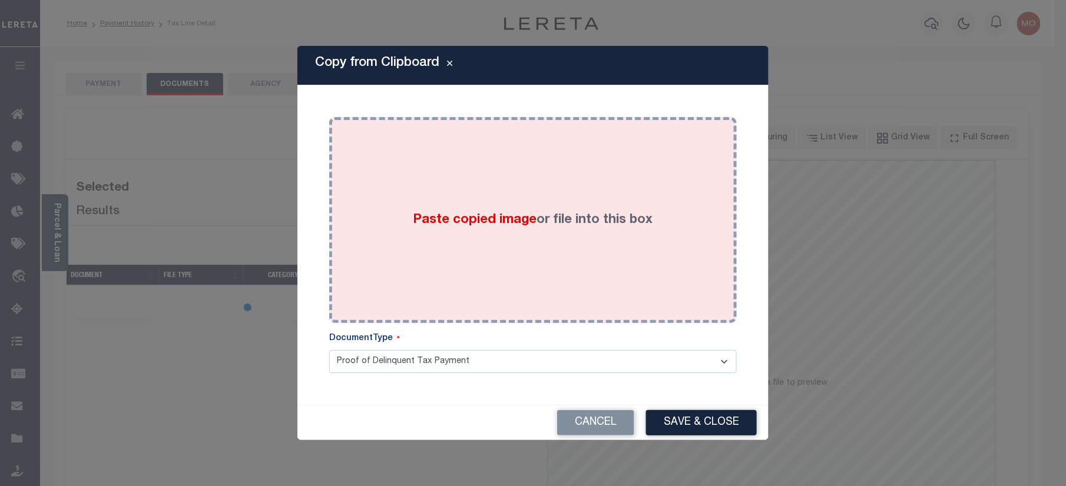
click at [503, 227] on span "Paste copied image" at bounding box center [475, 220] width 124 height 13
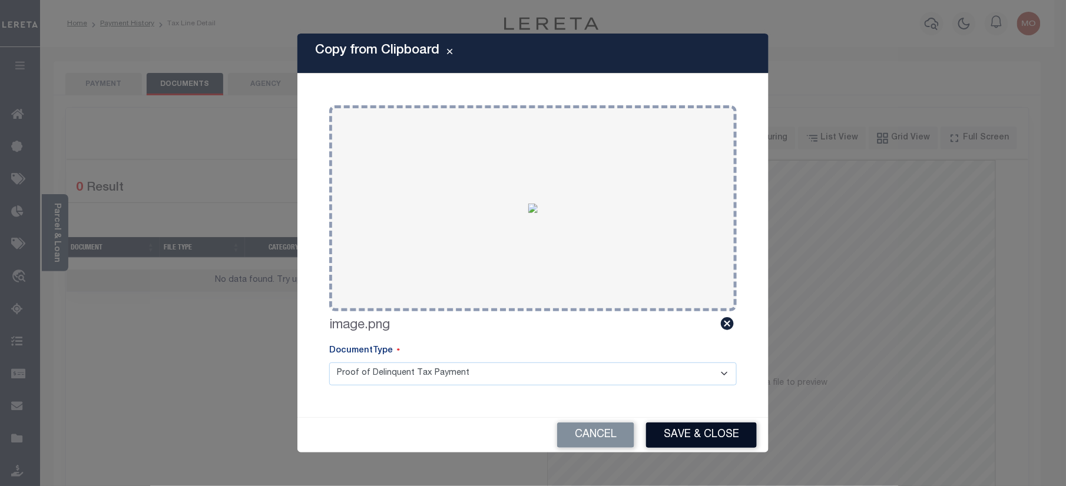
click at [682, 433] on button "Save & Close" at bounding box center [701, 435] width 111 height 25
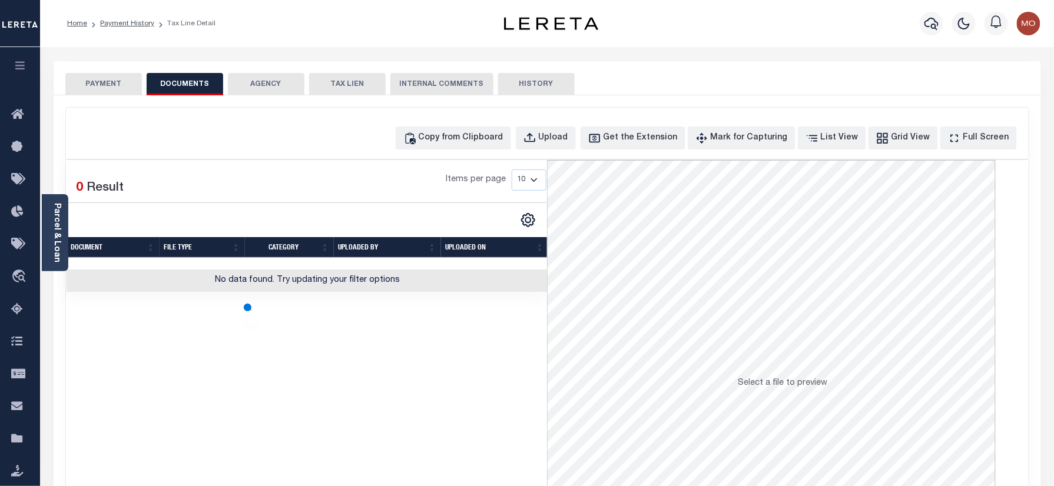
click at [97, 85] on button "PAYMENT" at bounding box center [103, 84] width 77 height 22
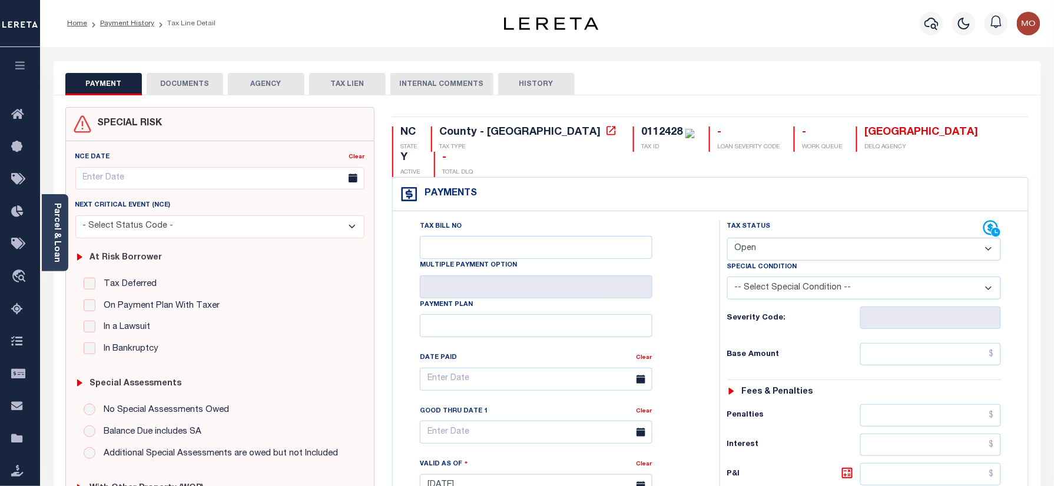
click at [787, 238] on select "- Select Status Code - Open Due/Unpaid Paid Incomplete No Tax Due Internal Refu…" at bounding box center [864, 249] width 274 height 23
select select "INC"
click at [727, 238] on select "- Select Status Code - Open Due/Unpaid Paid Incomplete No Tax Due Internal Refu…" at bounding box center [864, 249] width 274 height 23
type input "[DATE]"
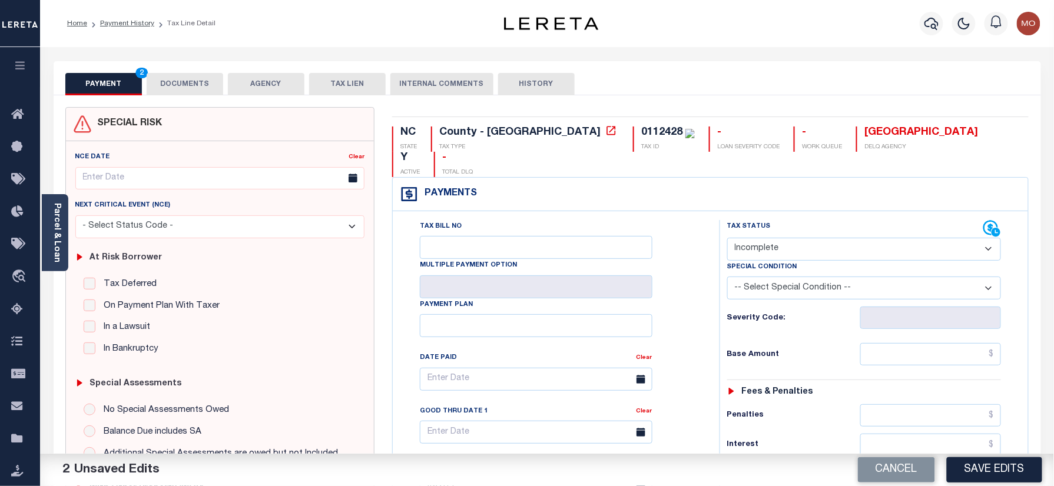
click at [780, 238] on select "- Select Status Code - Open Due/Unpaid Paid Incomplete No Tax Due Internal Refu…" at bounding box center [864, 249] width 274 height 23
select select "PYD"
click at [727, 238] on select "- Select Status Code - Open Due/Unpaid Paid Incomplete No Tax Due Internal Refu…" at bounding box center [864, 249] width 274 height 23
click at [901, 343] on input "text" at bounding box center [930, 354] width 141 height 22
drag, startPoint x: 948, startPoint y: 335, endPoint x: 1024, endPoint y: 338, distance: 75.5
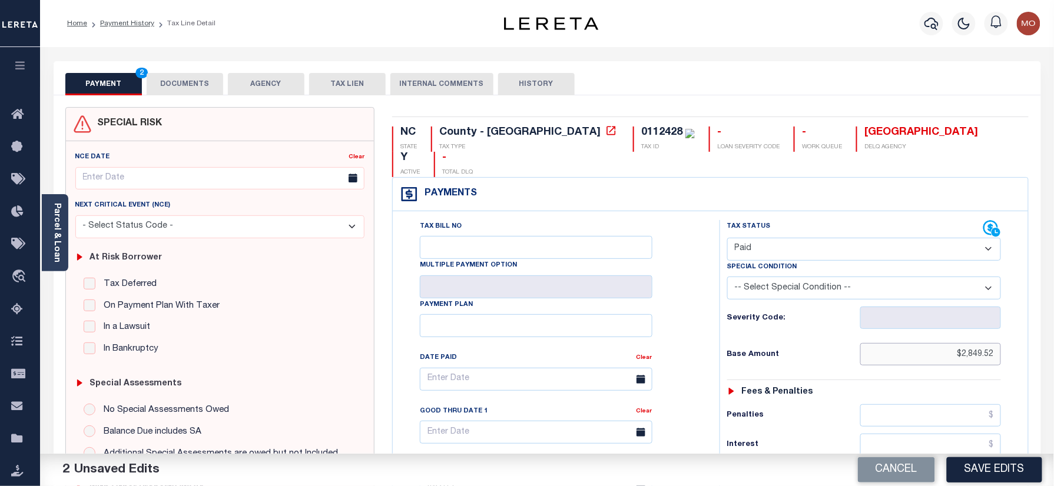
click at [1054, 342] on html "Home Payment History Tax Line Detail" at bounding box center [527, 443] width 1054 height 887
type input "$2,849.52"
click at [788, 317] on div "Tax Status Status - Select Status Code -" at bounding box center [868, 480] width 297 height 520
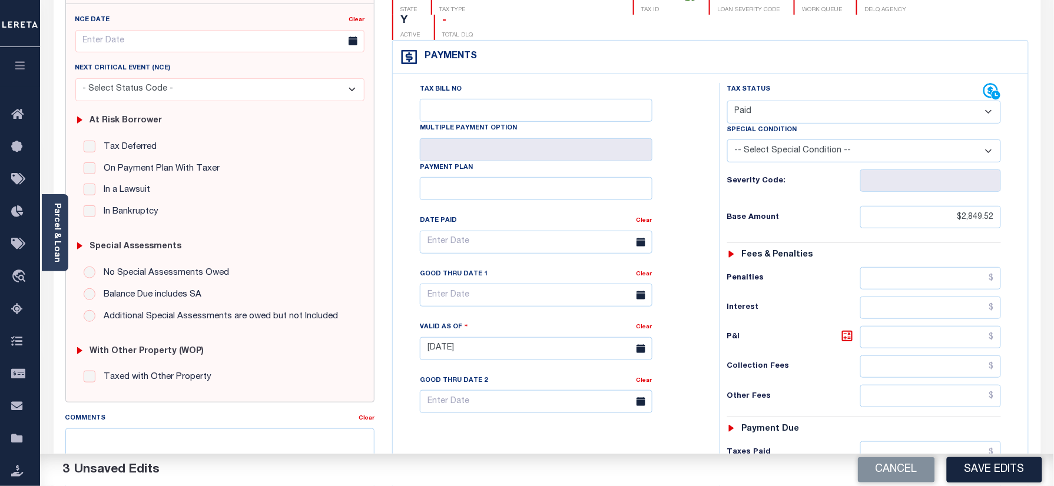
scroll to position [314, 0]
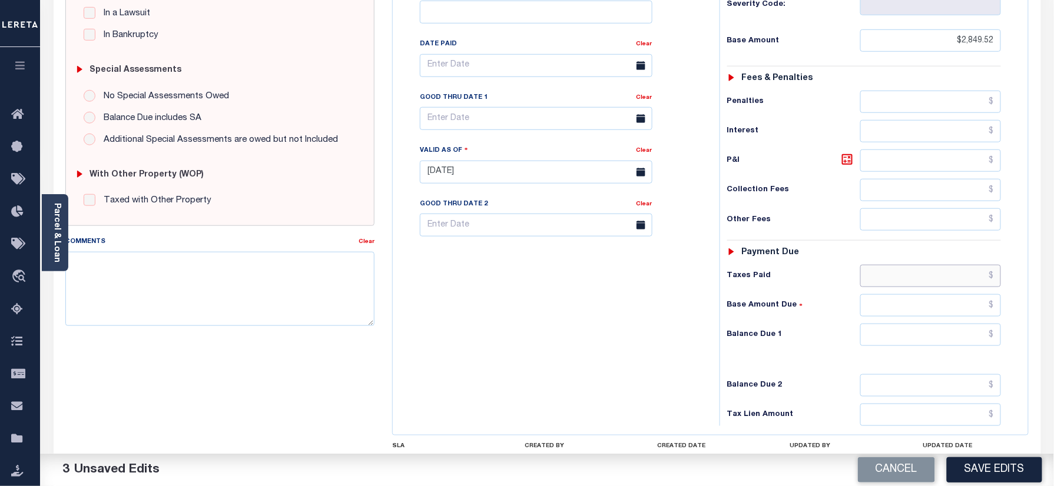
click at [912, 265] on input "text" at bounding box center [930, 276] width 141 height 22
paste input "$2,849.52"
type input "$2,849.52"
drag, startPoint x: 907, startPoint y: 309, endPoint x: 846, endPoint y: 318, distance: 61.4
click at [907, 324] on input "text" at bounding box center [930, 335] width 141 height 22
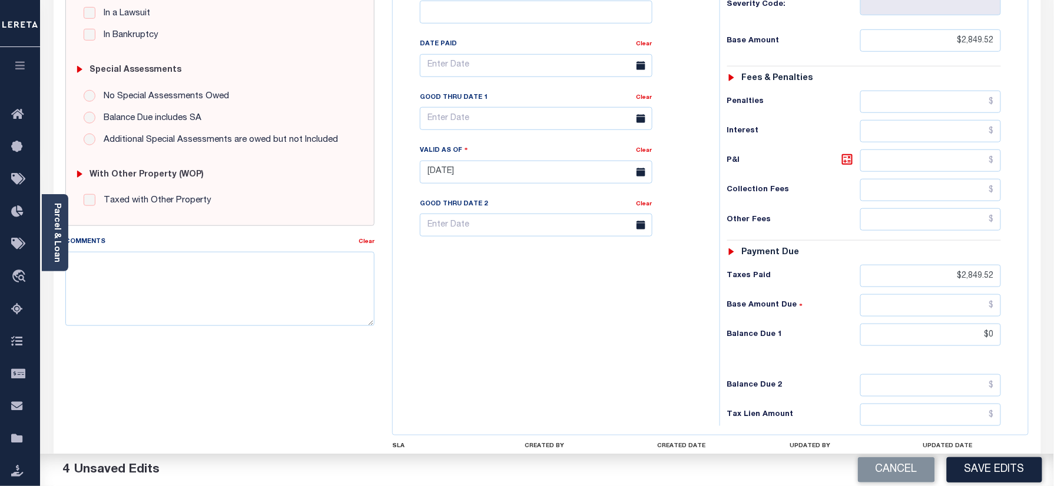
type input "$0.00"
drag, startPoint x: 736, startPoint y: 319, endPoint x: 788, endPoint y: 360, distance: 66.6
click at [736, 330] on h6 "Balance Due 1" at bounding box center [793, 334] width 133 height 9
click at [976, 475] on button "Save Edits" at bounding box center [994, 470] width 95 height 25
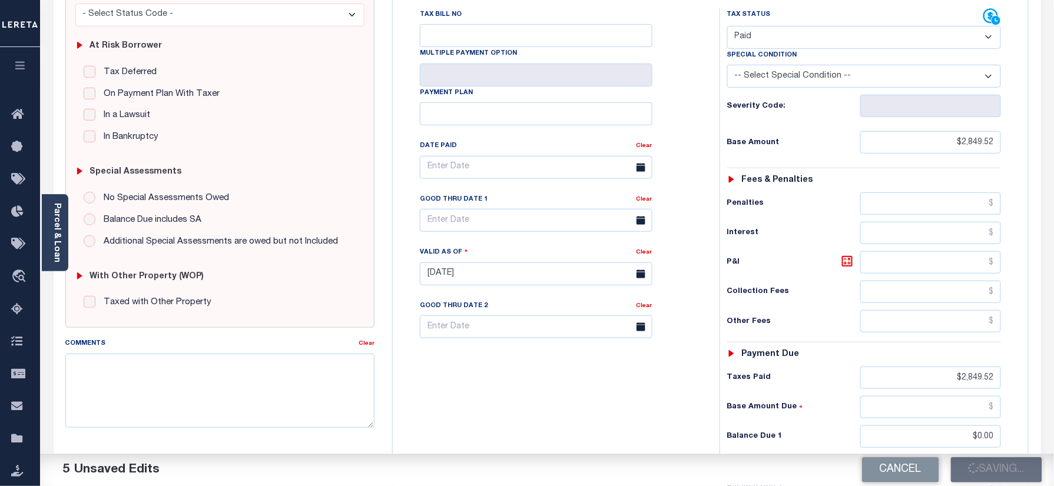
scroll to position [78, 0]
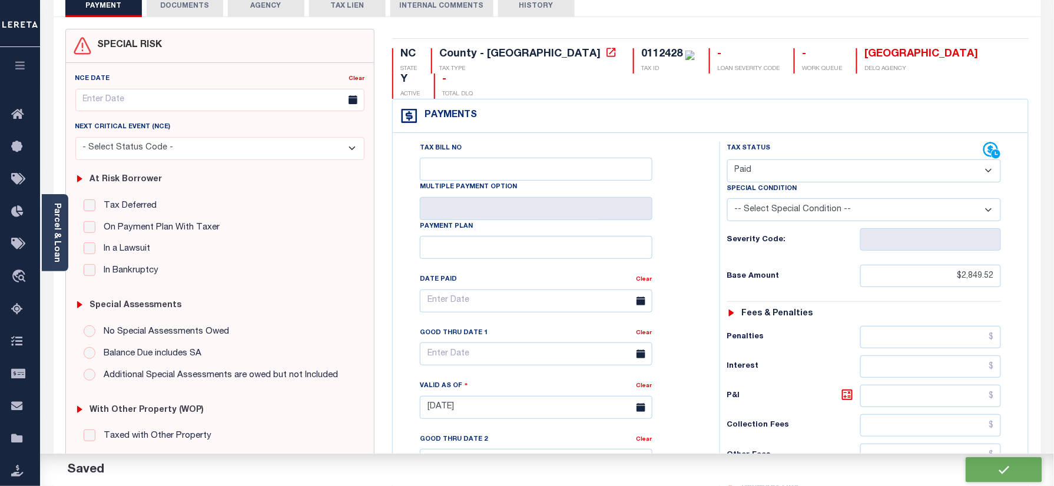
checkbox input "false"
type input "$2,849.52"
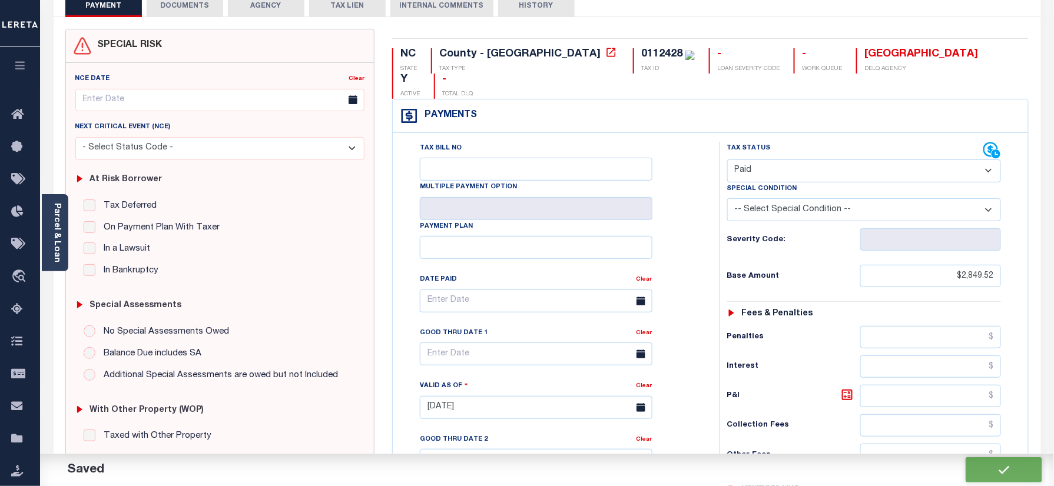
type input "$2,849.52"
type input "$0"
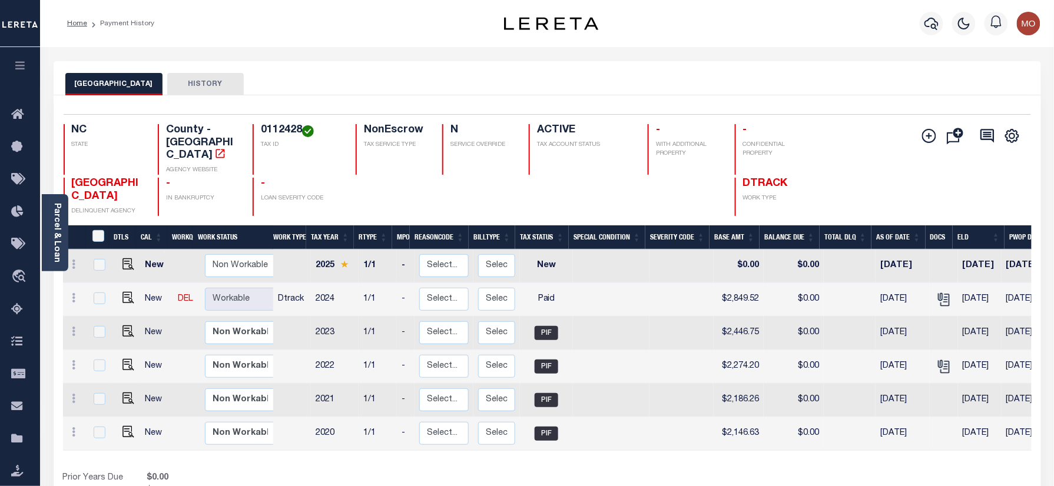
click at [271, 125] on h4 "0112428" at bounding box center [301, 130] width 81 height 13
copy h4 "0112428"
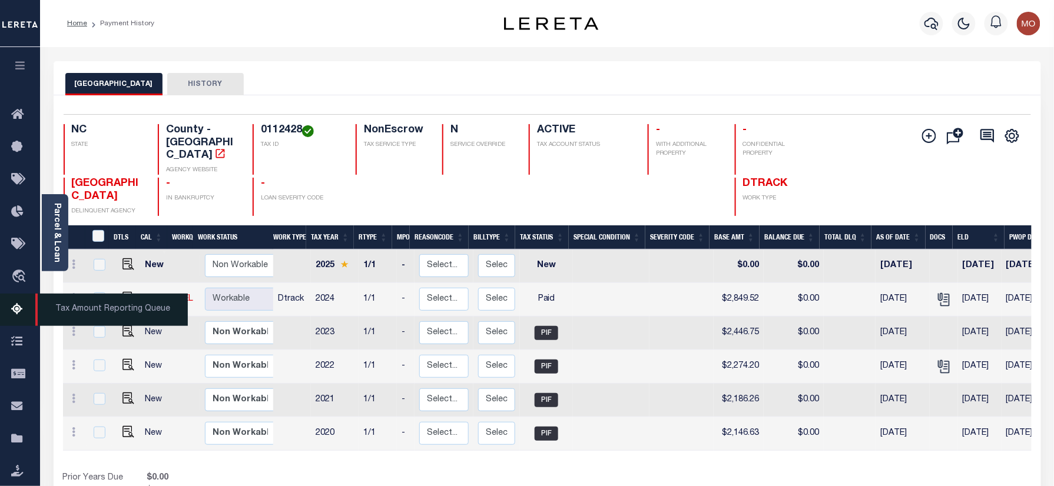
click at [12, 306] on icon at bounding box center [20, 310] width 19 height 15
